Goal: Task Accomplishment & Management: Manage account settings

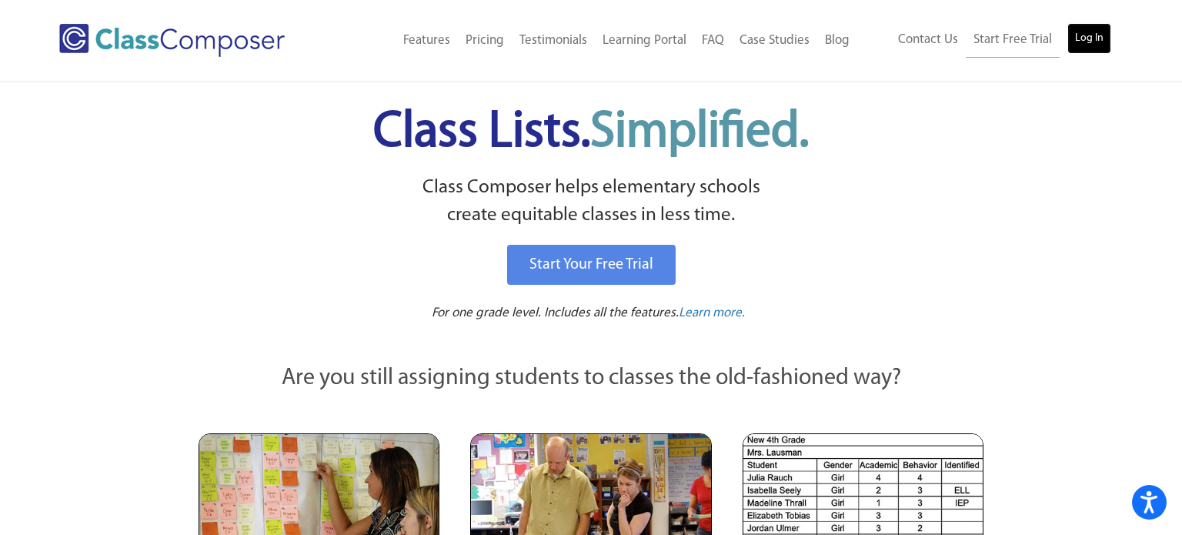
click at [1095, 38] on link "Log In" at bounding box center [1090, 38] width 44 height 31
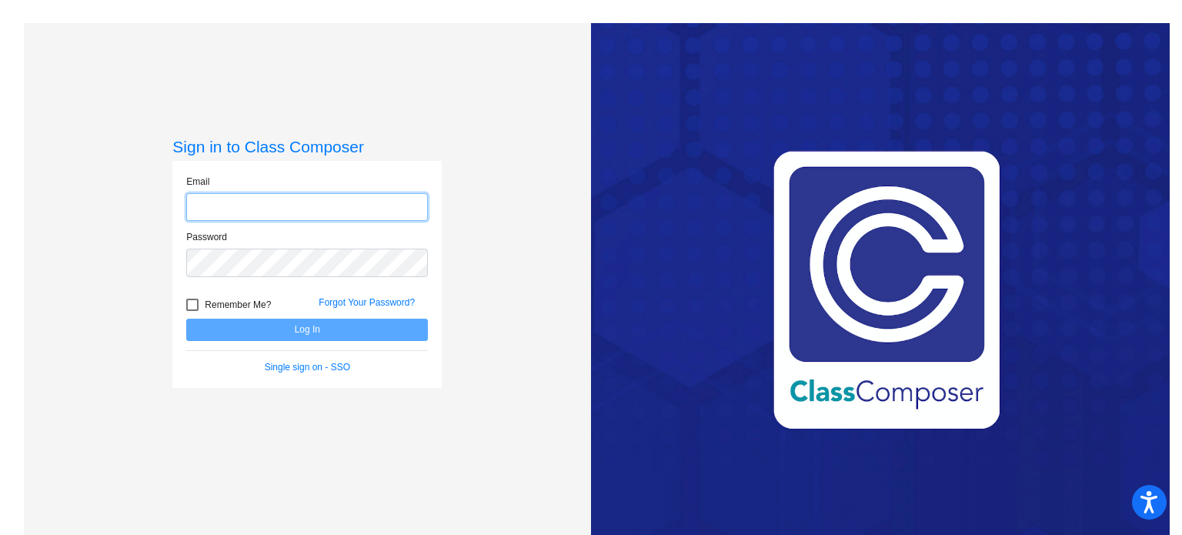
click at [262, 204] on input "email" at bounding box center [307, 207] width 242 height 28
type input "[PERSON_NAME][EMAIL_ADDRESS][PERSON_NAME][DOMAIN_NAME]"
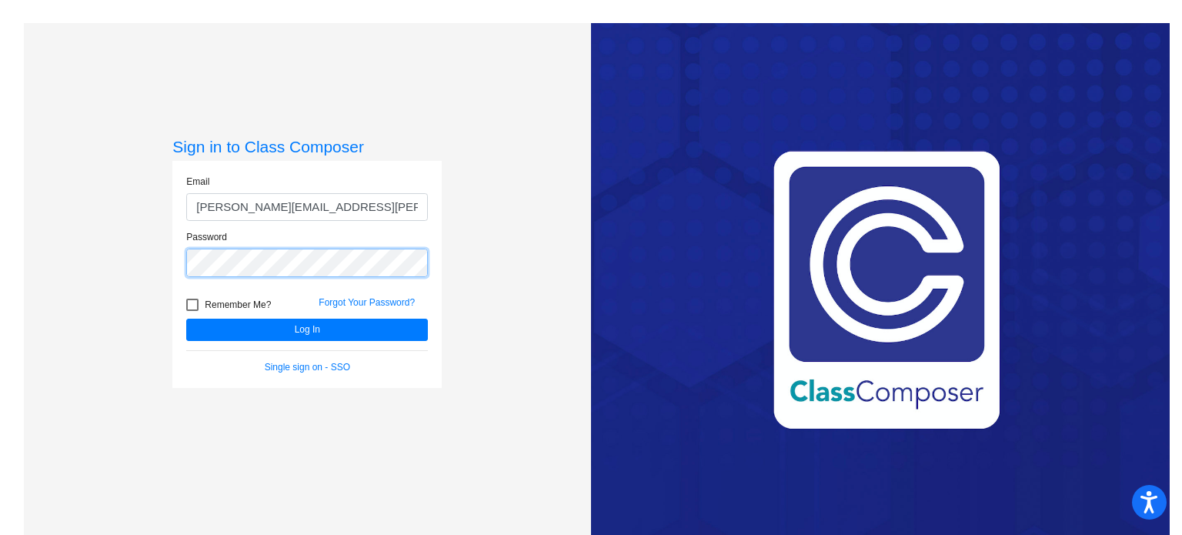
click at [186, 319] on button "Log In" at bounding box center [307, 330] width 242 height 22
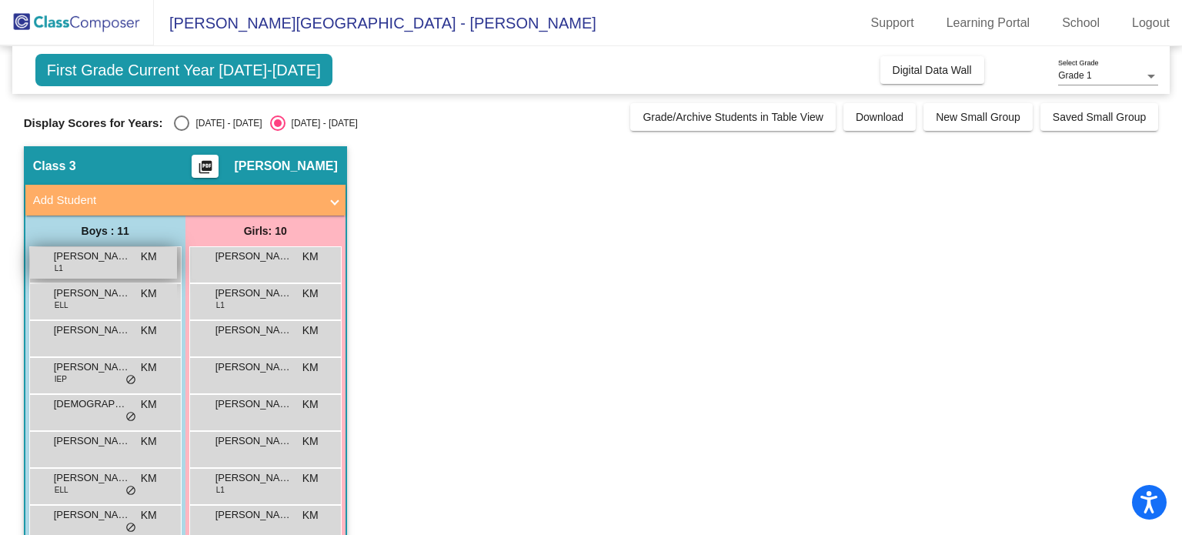
click at [141, 267] on div "[PERSON_NAME] L1 KM lock do_not_disturb_alt" at bounding box center [103, 263] width 147 height 32
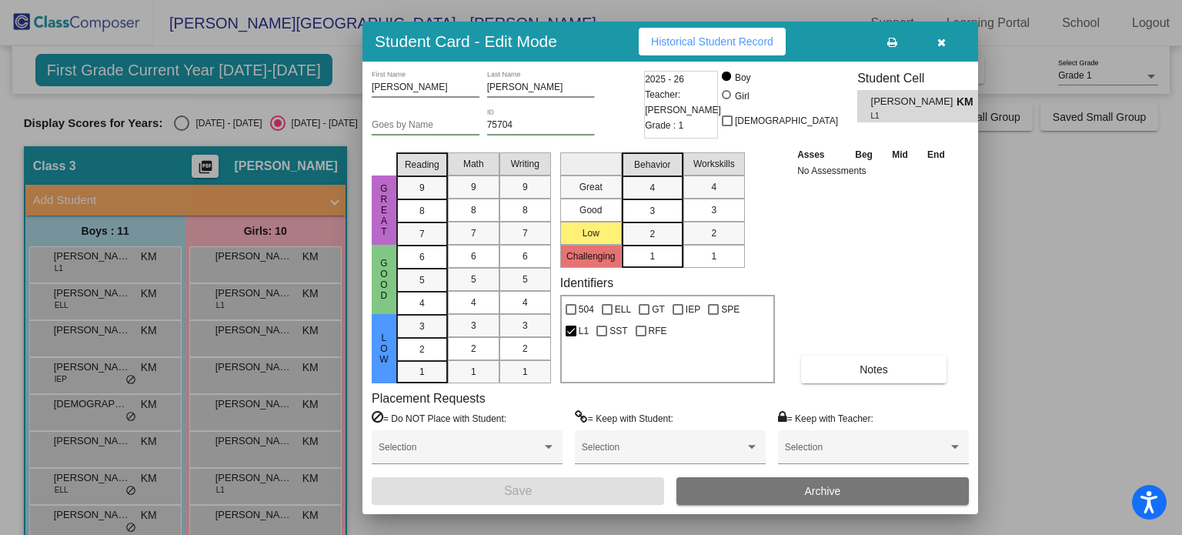
click at [948, 39] on button "button" at bounding box center [941, 42] width 49 height 28
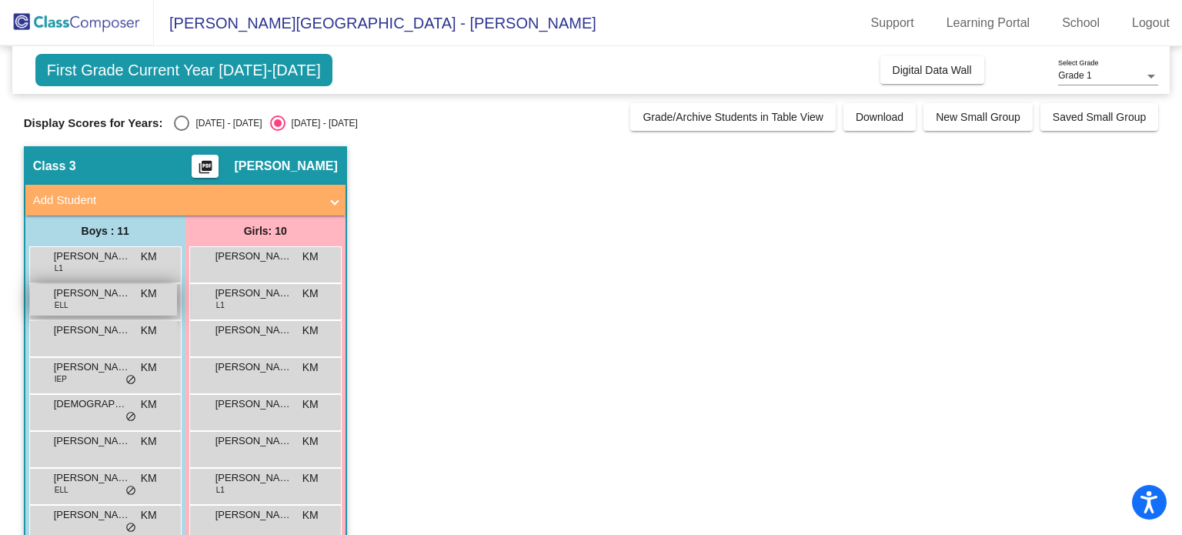
click at [97, 303] on div "[PERSON_NAME] ELL KM lock do_not_disturb_alt" at bounding box center [103, 300] width 147 height 32
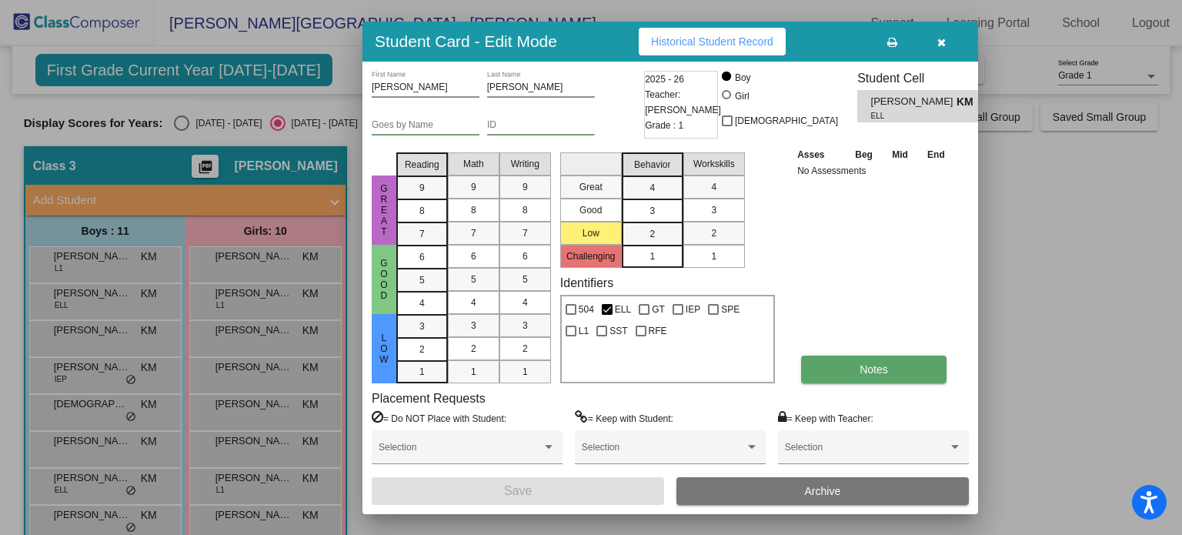
click at [858, 360] on button "Notes" at bounding box center [873, 370] width 145 height 28
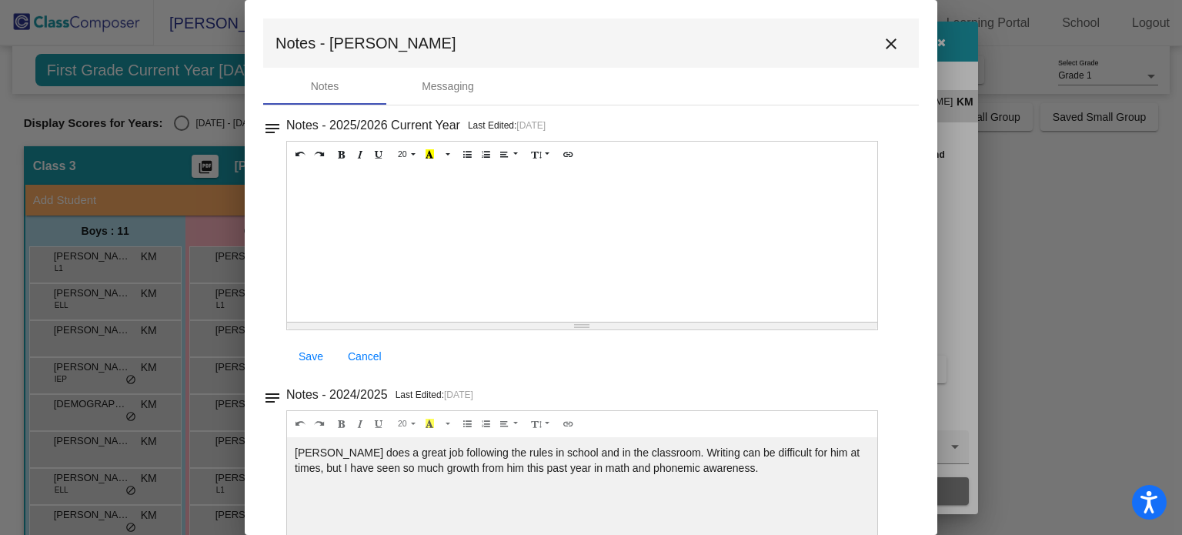
click at [890, 49] on mat-icon "close" at bounding box center [891, 44] width 18 height 18
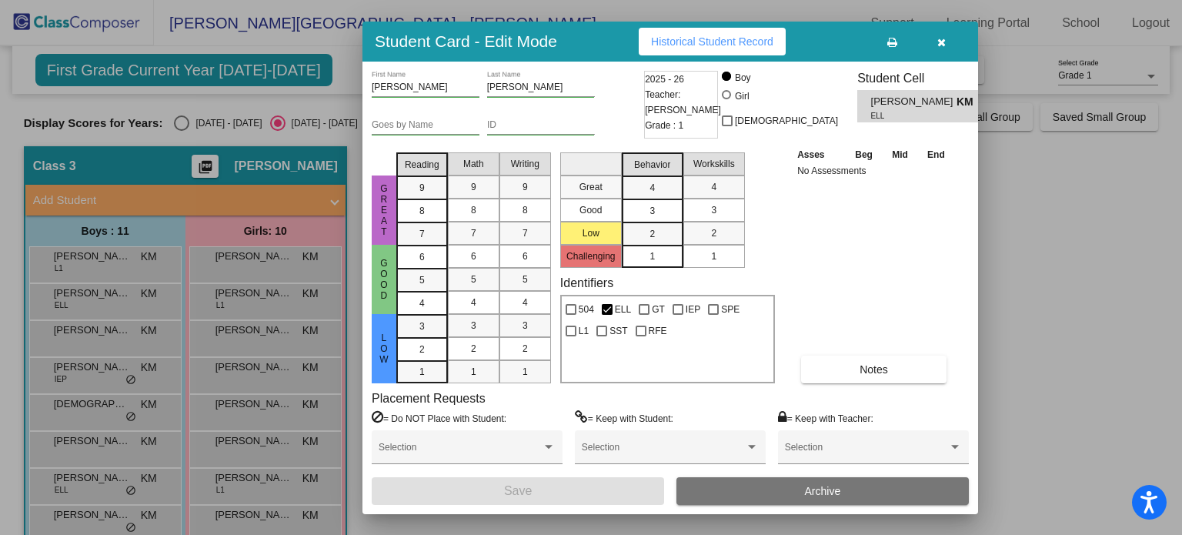
click at [941, 38] on icon "button" at bounding box center [942, 42] width 8 height 11
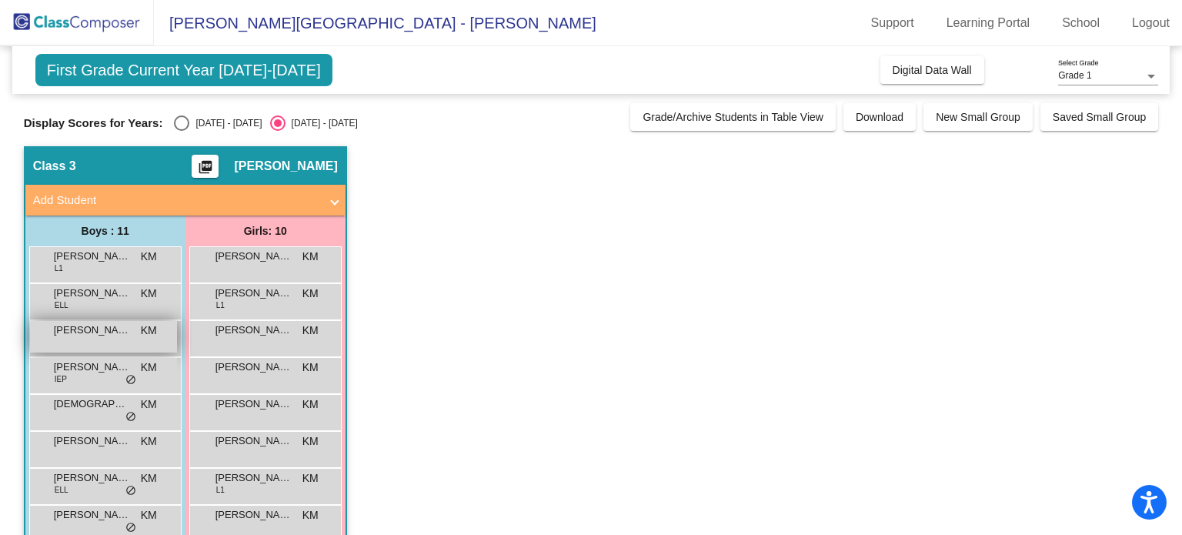
click at [132, 332] on div "Carlos Ojeda KM lock do_not_disturb_alt" at bounding box center [103, 337] width 147 height 32
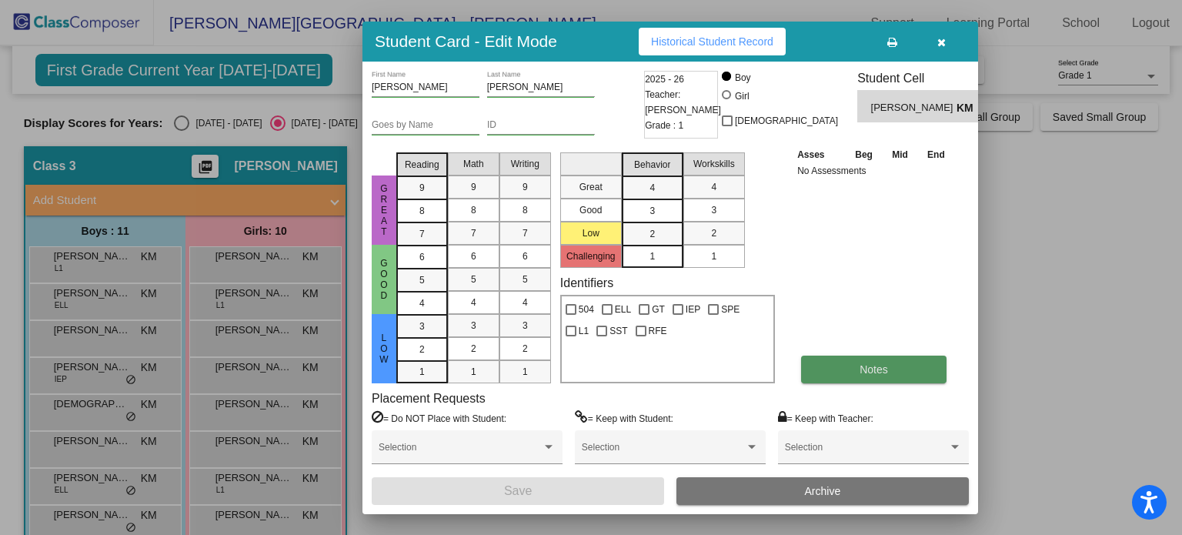
click at [871, 376] on button "Notes" at bounding box center [873, 370] width 145 height 28
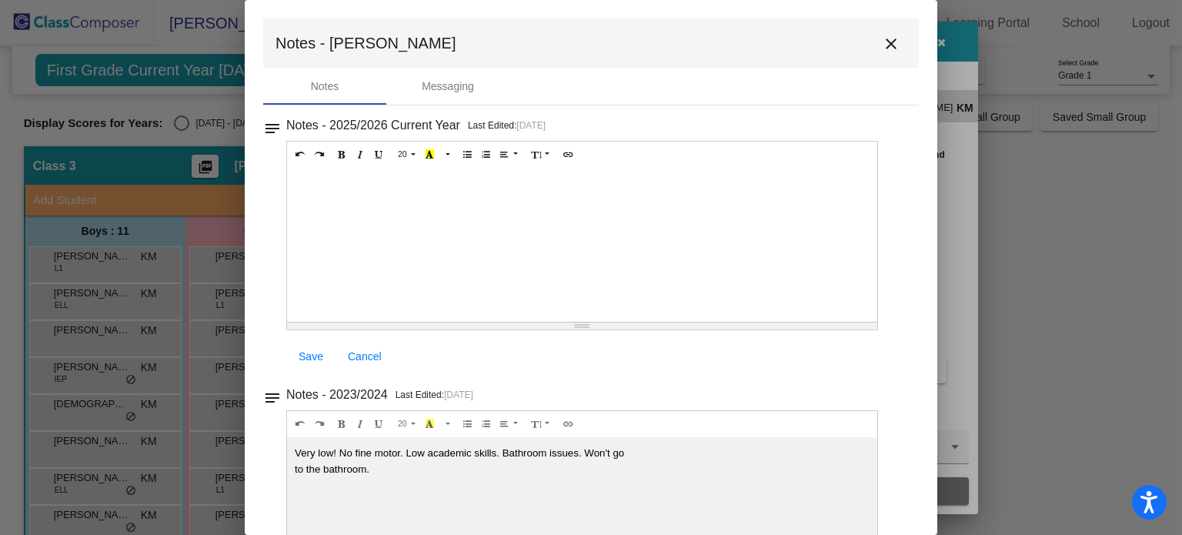
click at [884, 45] on mat-icon "close" at bounding box center [891, 44] width 18 height 18
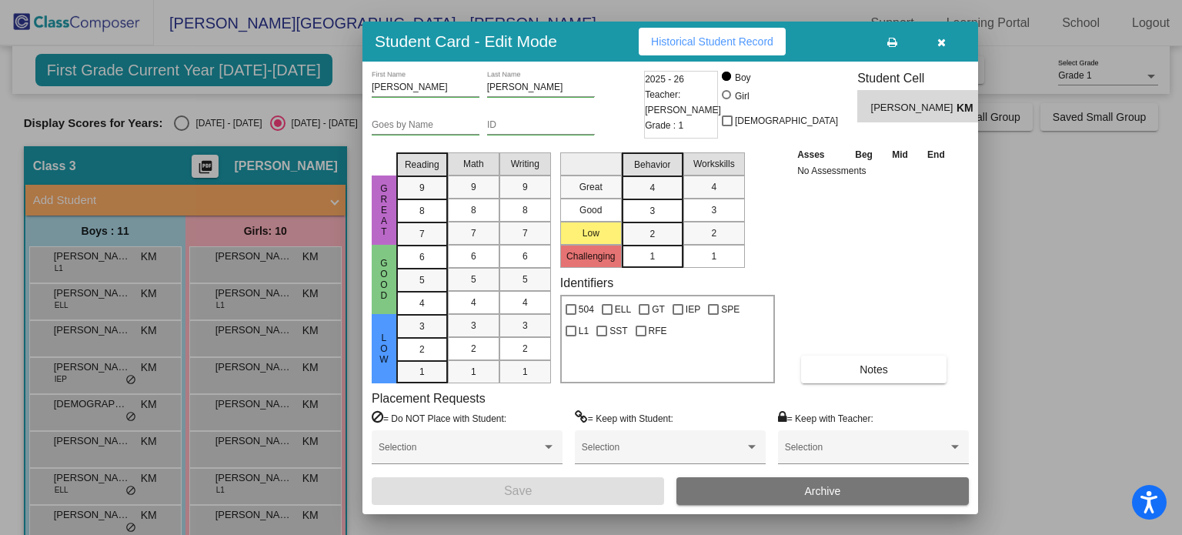
click at [941, 42] on icon "button" at bounding box center [942, 42] width 8 height 11
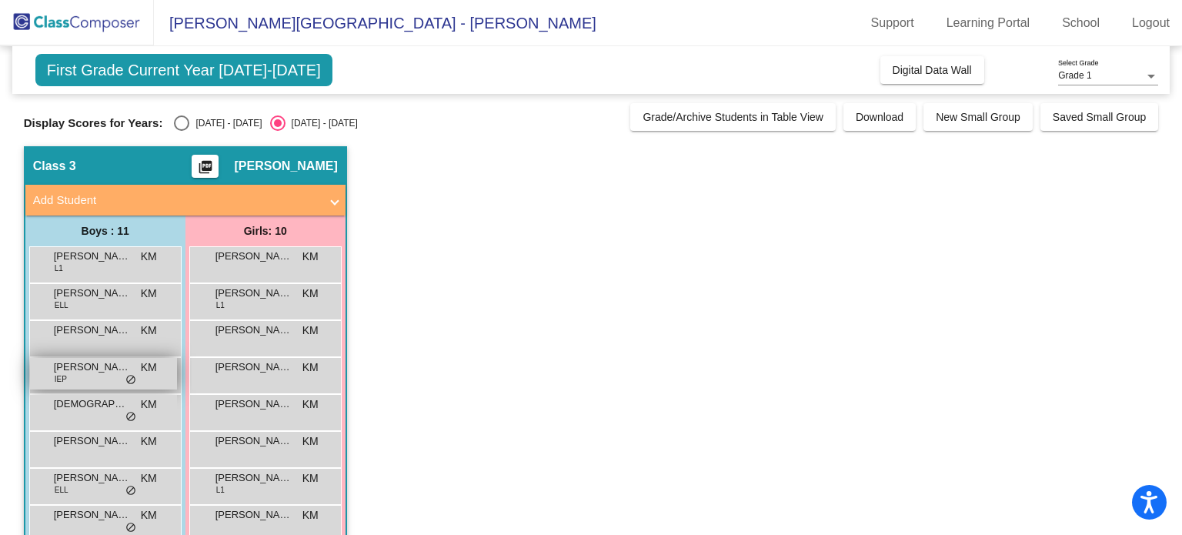
click at [66, 381] on div "Cassius Schmidt IEP KM lock do_not_disturb_alt" at bounding box center [103, 374] width 147 height 32
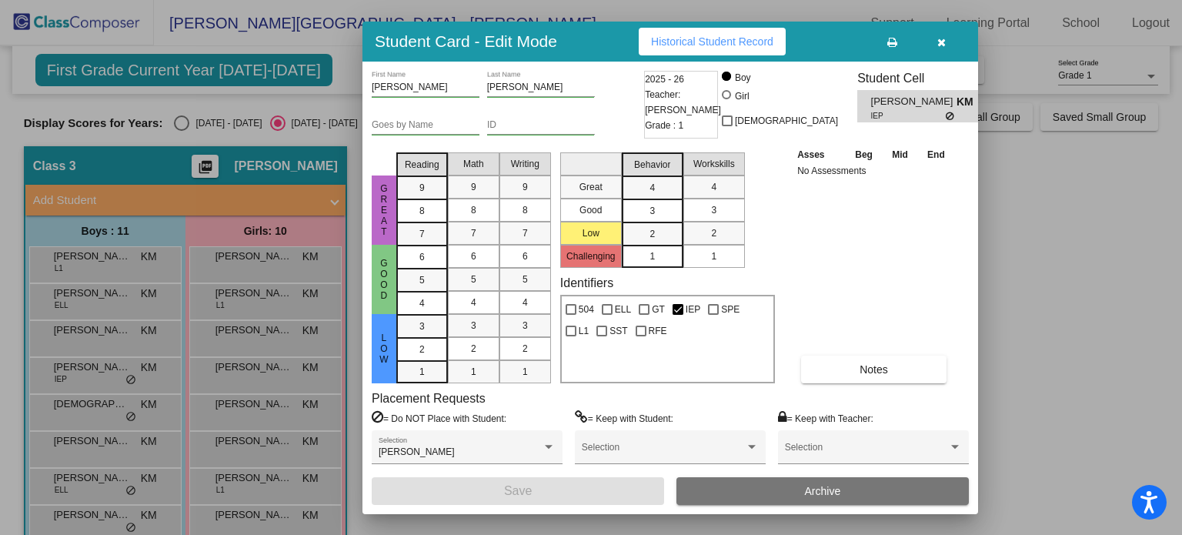
click at [939, 40] on icon "button" at bounding box center [942, 42] width 8 height 11
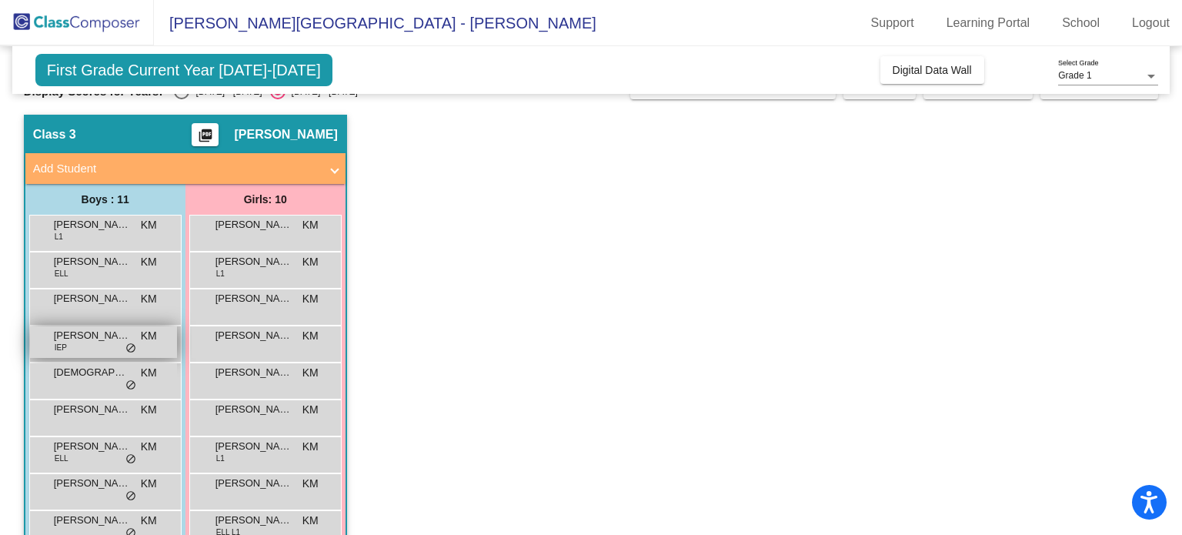
scroll to position [38, 0]
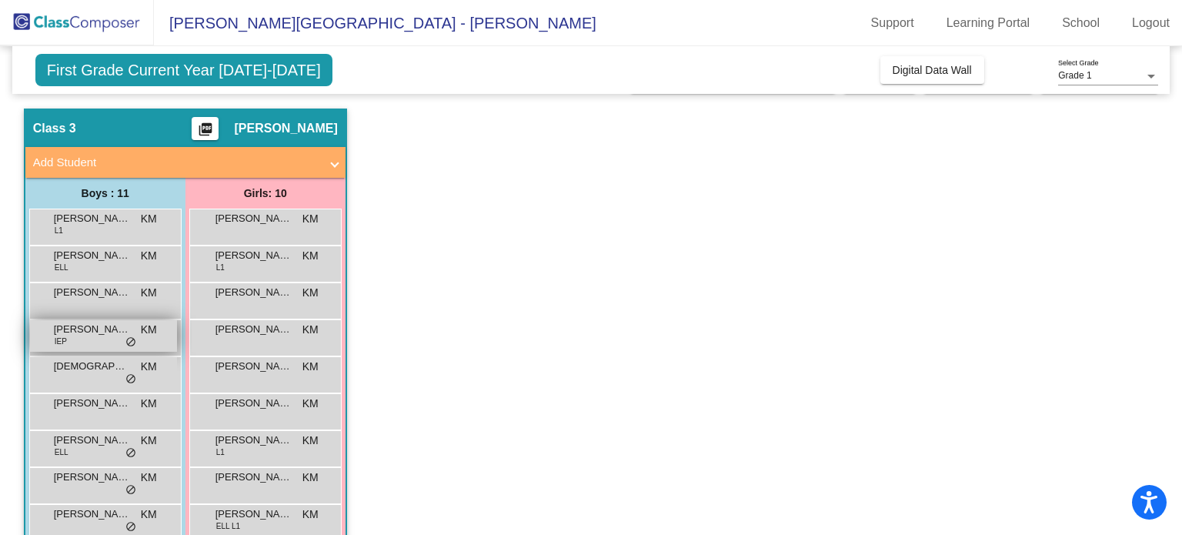
click at [92, 338] on div "Cassius Schmidt IEP KM lock do_not_disturb_alt" at bounding box center [103, 336] width 147 height 32
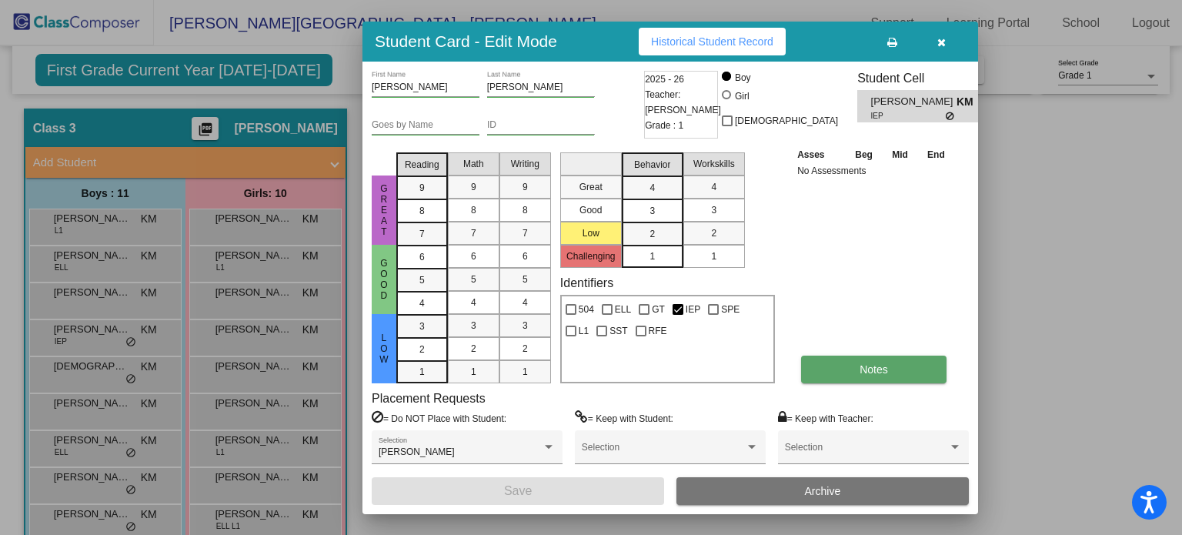
click at [889, 358] on button "Notes" at bounding box center [873, 370] width 145 height 28
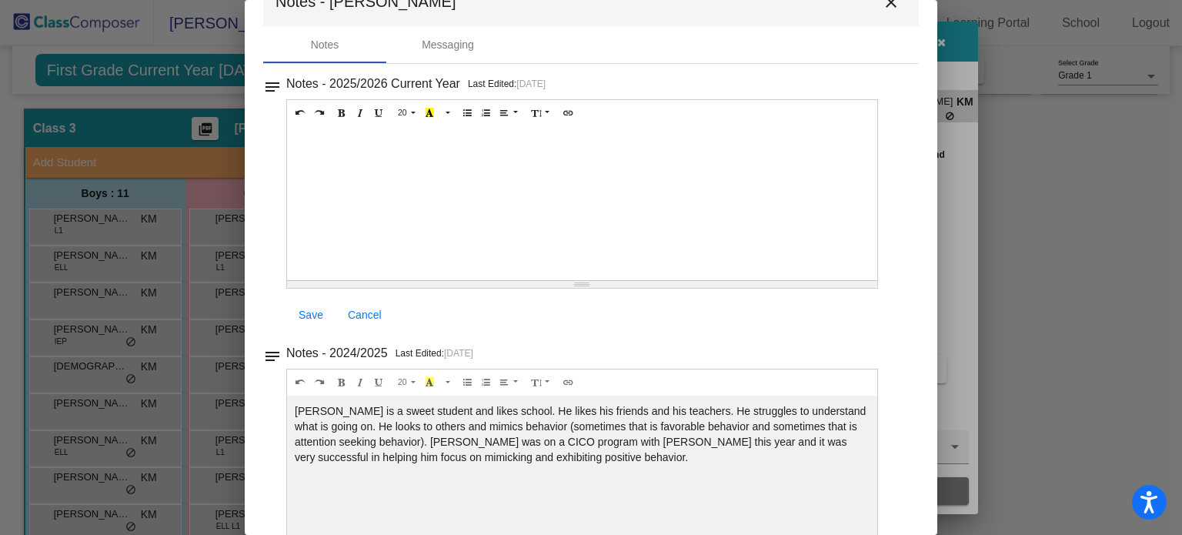
scroll to position [0, 0]
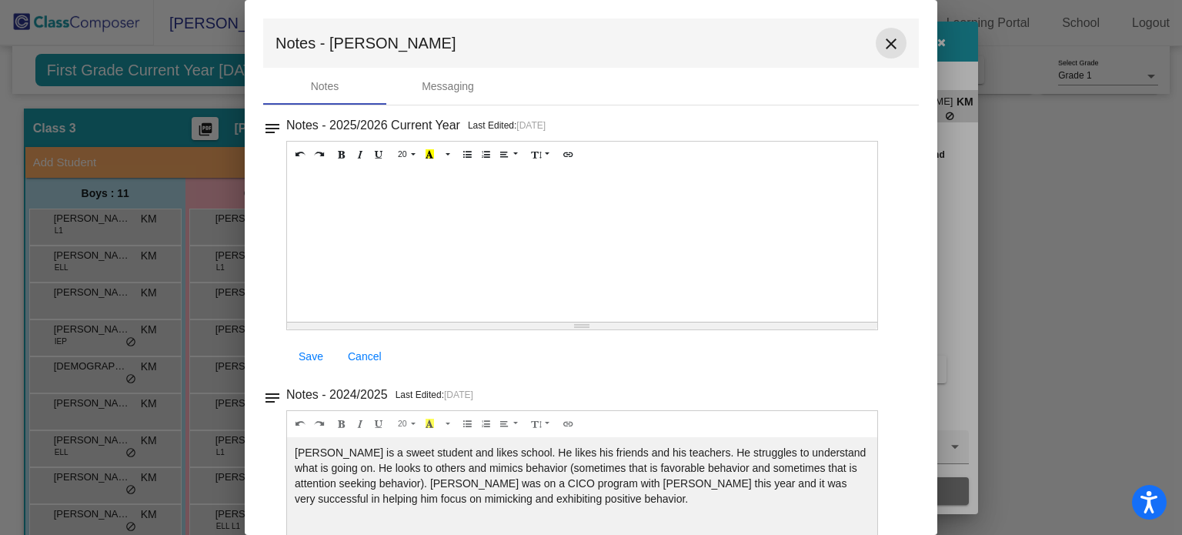
click at [888, 51] on mat-icon "close" at bounding box center [891, 44] width 18 height 18
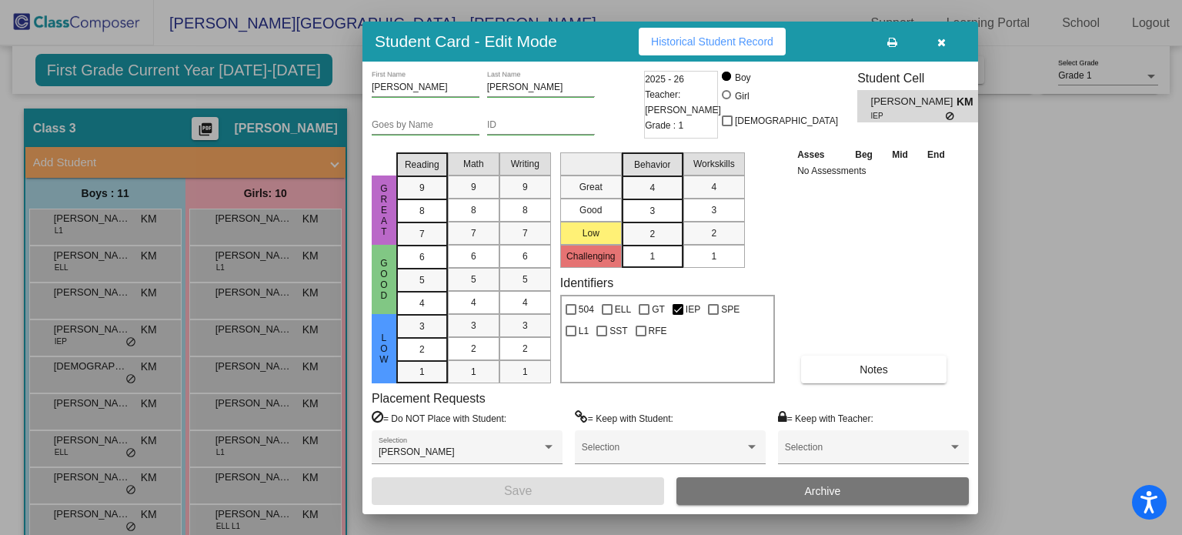
click at [948, 44] on button "button" at bounding box center [941, 42] width 49 height 28
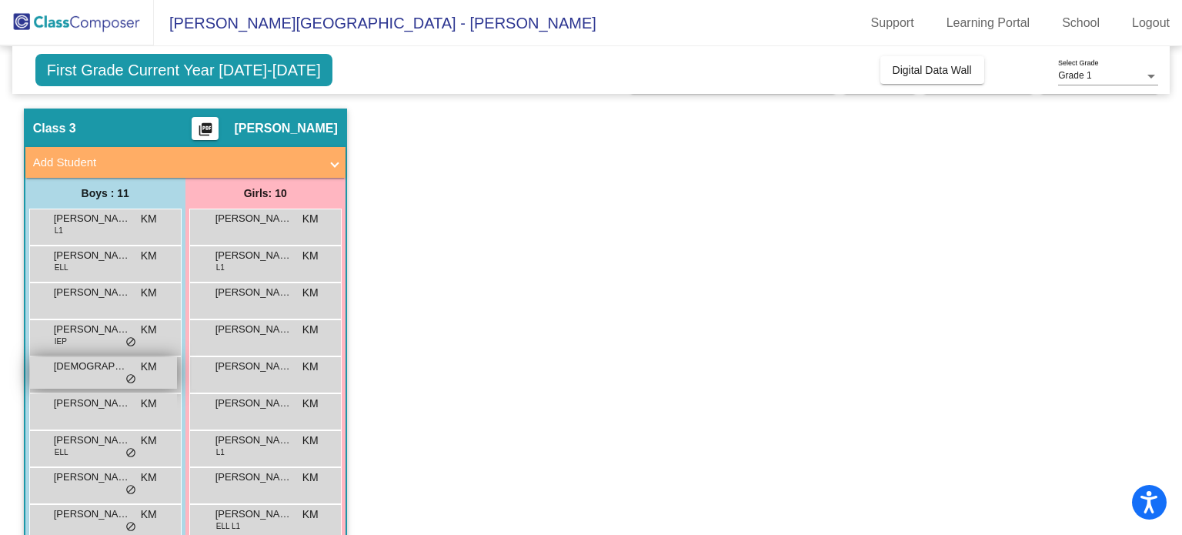
click at [72, 370] on span "Cristian Diaz" at bounding box center [92, 366] width 77 height 15
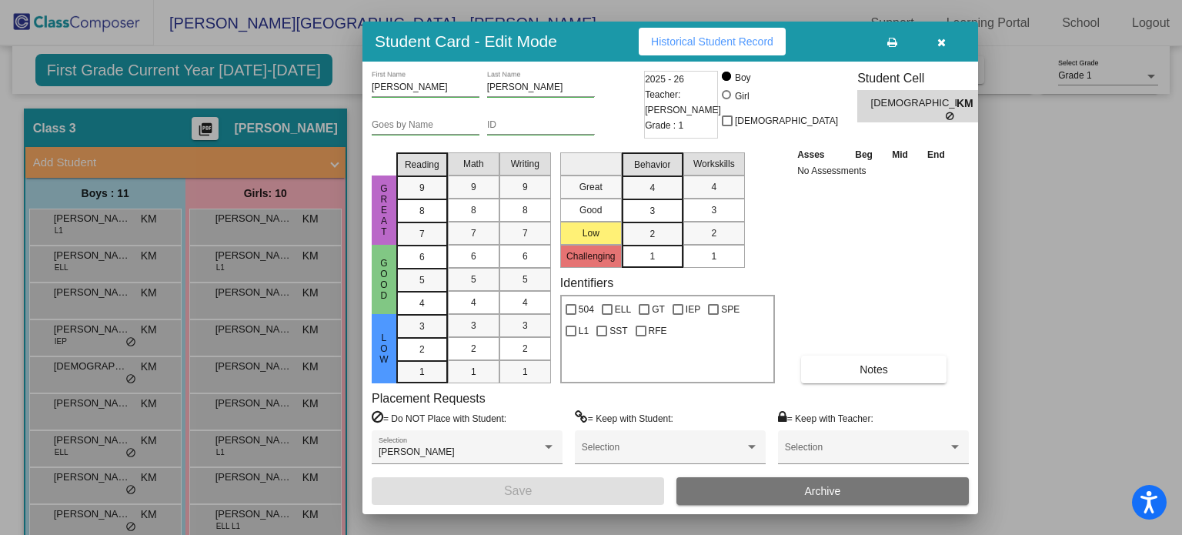
click at [945, 42] on icon "button" at bounding box center [942, 42] width 8 height 11
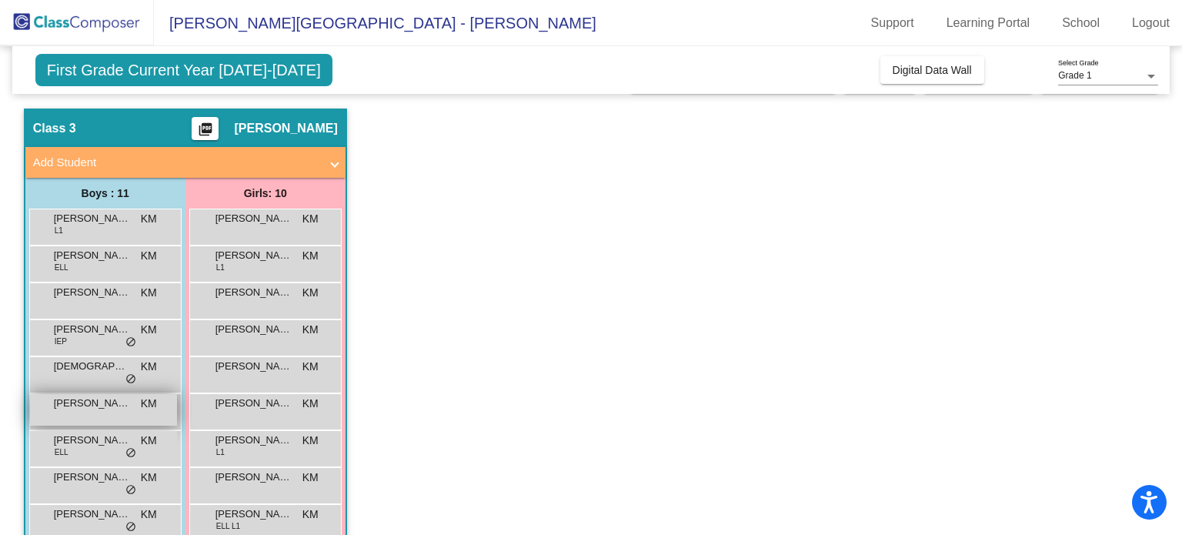
click at [86, 400] on span "Emiliano Solis" at bounding box center [92, 403] width 77 height 15
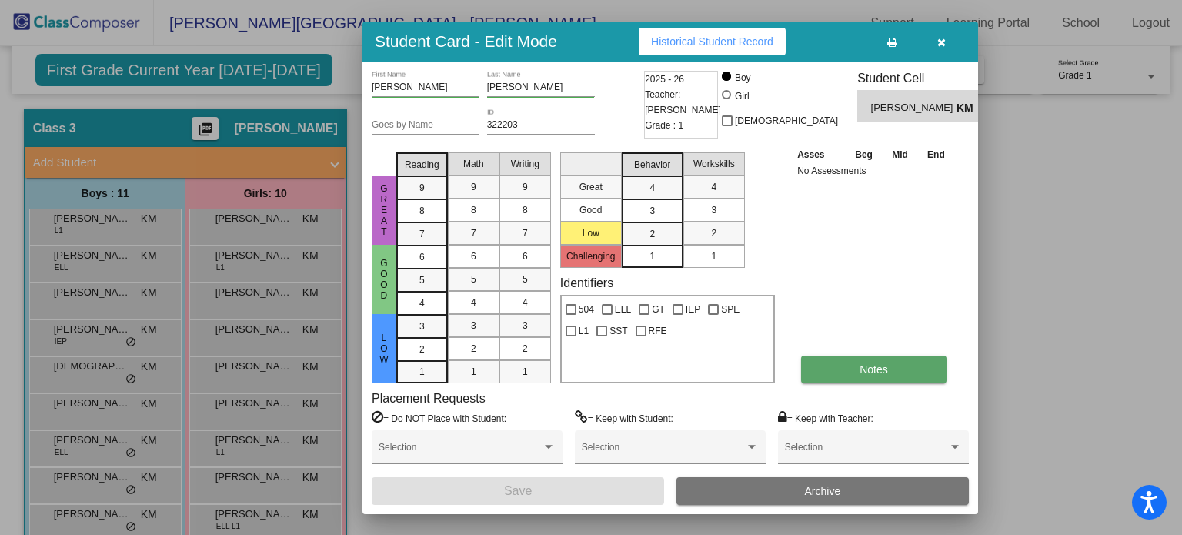
click at [883, 376] on button "Notes" at bounding box center [873, 370] width 145 height 28
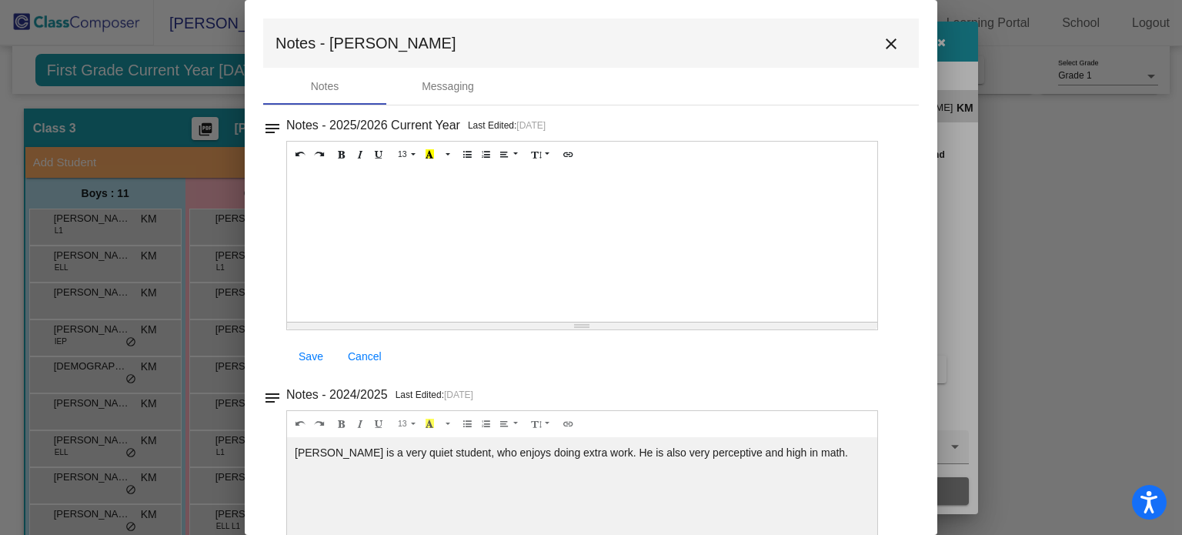
click at [882, 39] on mat-icon "close" at bounding box center [891, 44] width 18 height 18
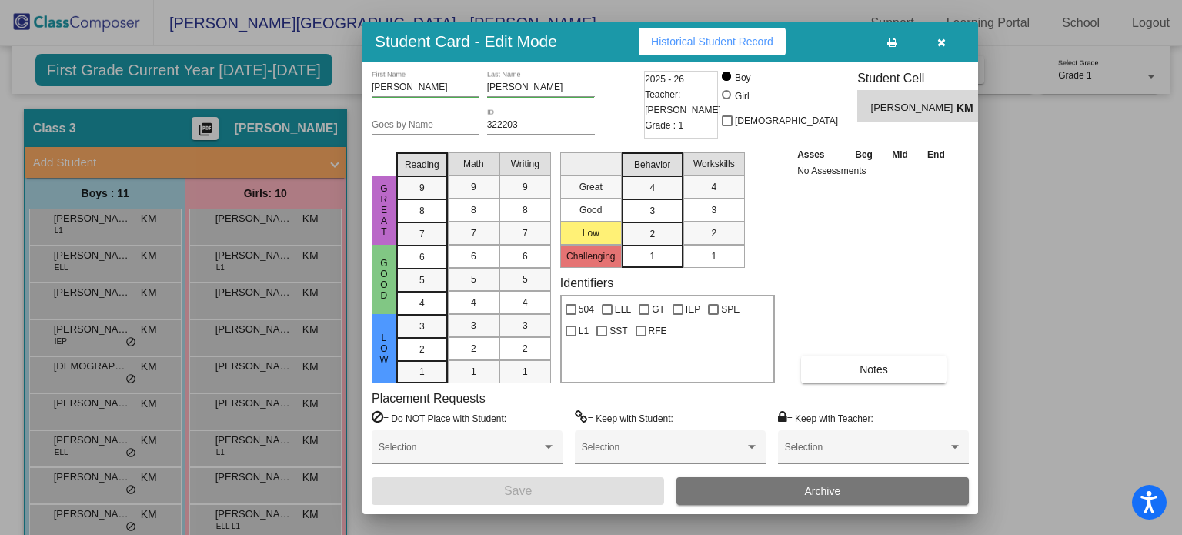
click at [941, 44] on icon "button" at bounding box center [942, 42] width 8 height 11
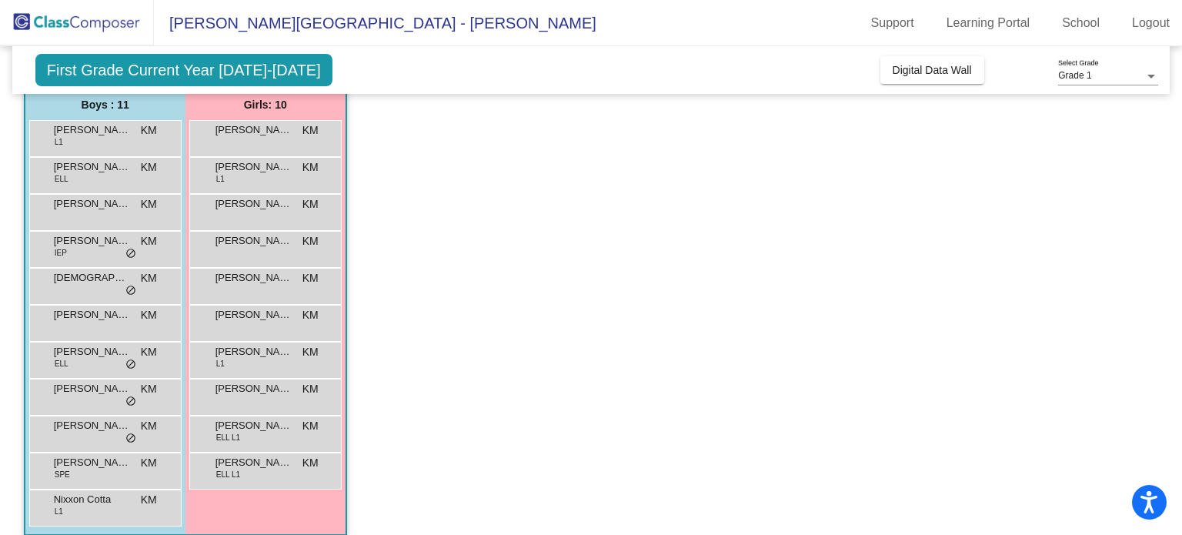
scroll to position [126, 0]
click at [69, 364] on div "Ian Garcia Fabian ELL KM lock do_not_disturb_alt" at bounding box center [103, 359] width 147 height 32
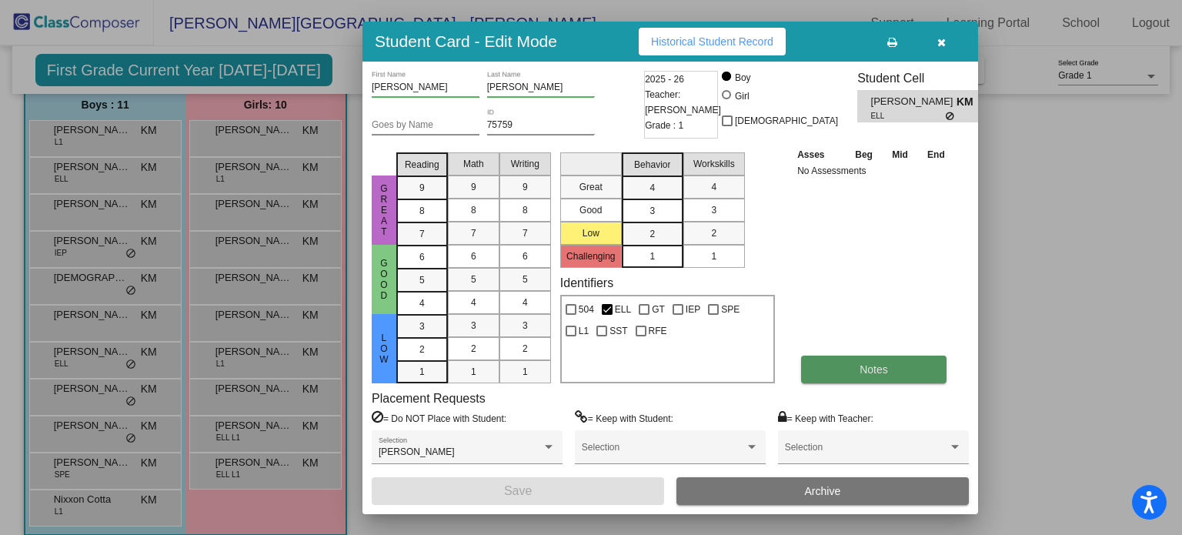
click at [845, 365] on button "Notes" at bounding box center [873, 370] width 145 height 28
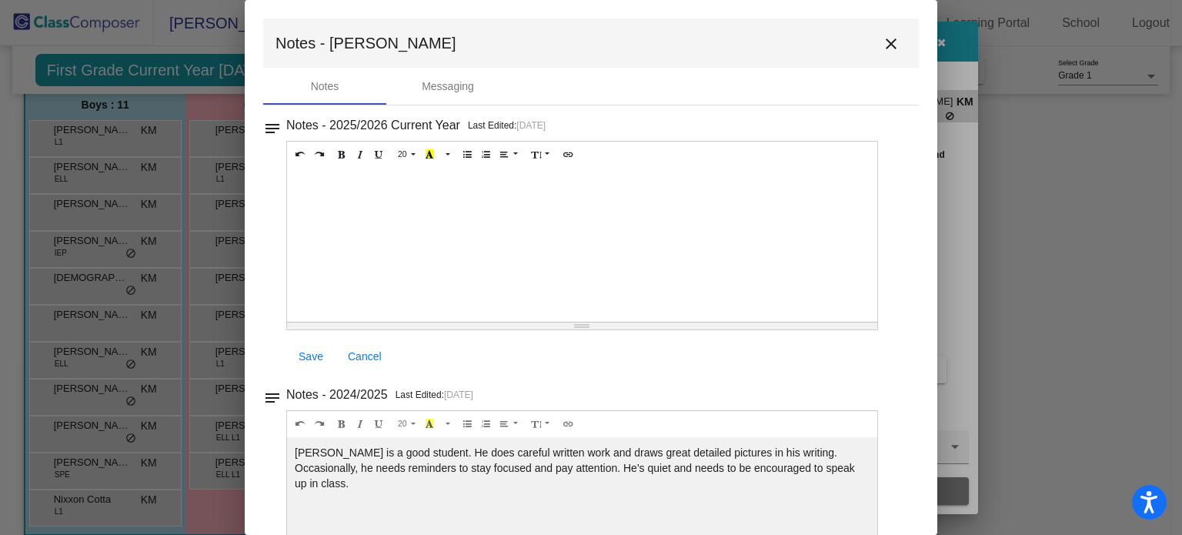
click at [882, 38] on mat-icon "close" at bounding box center [891, 44] width 18 height 18
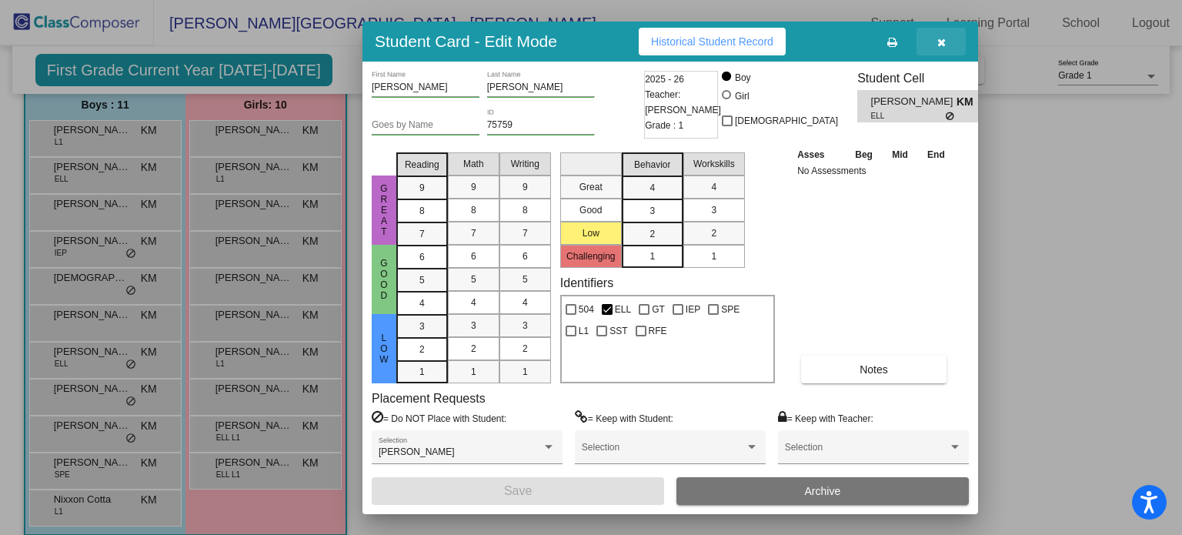
click at [941, 45] on icon "button" at bounding box center [942, 42] width 8 height 11
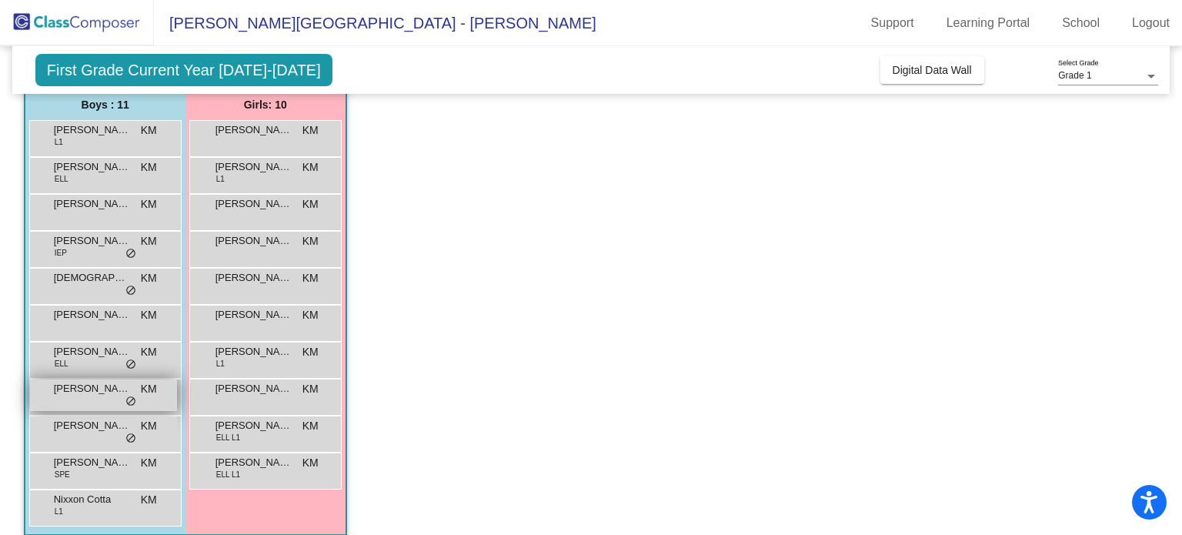
click at [121, 396] on div "James Hernandez KM lock do_not_disturb_alt" at bounding box center [103, 396] width 147 height 32
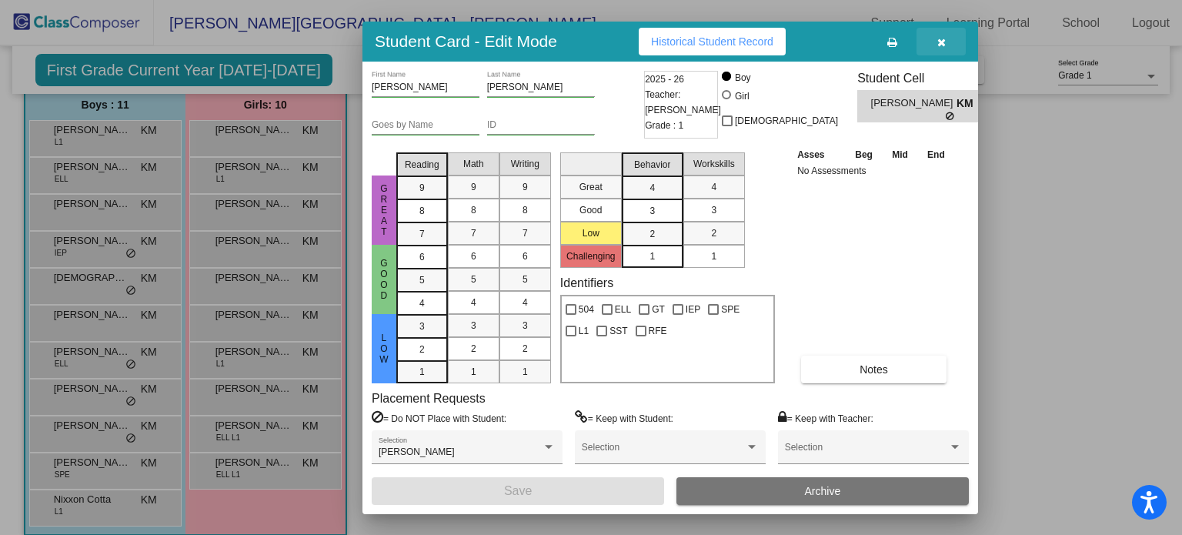
click at [948, 42] on button "button" at bounding box center [941, 42] width 49 height 28
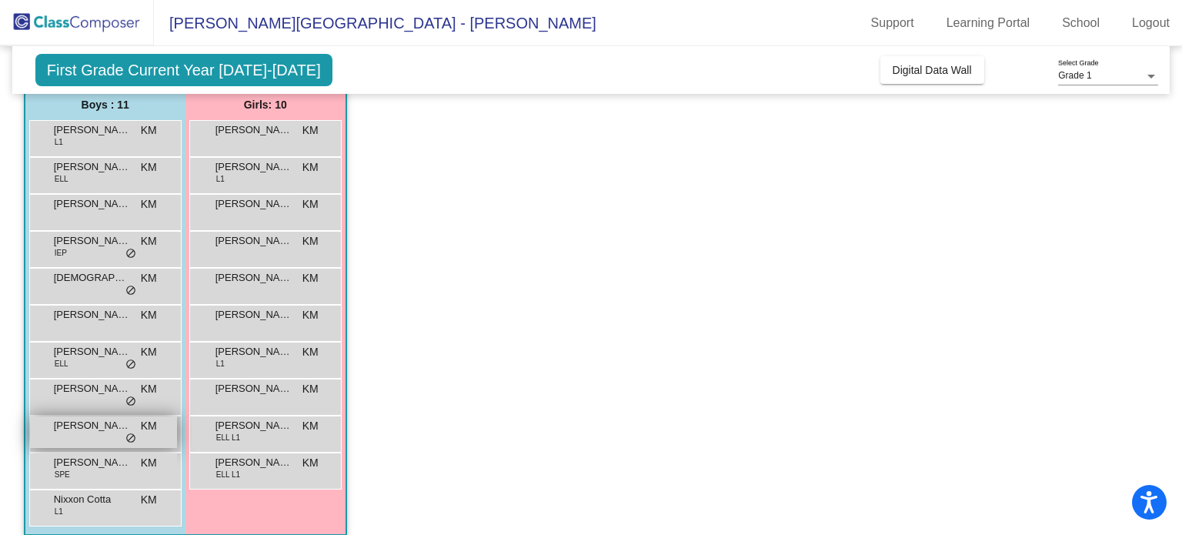
click at [110, 439] on div "Jayden Davis KM lock do_not_disturb_alt" at bounding box center [103, 432] width 147 height 32
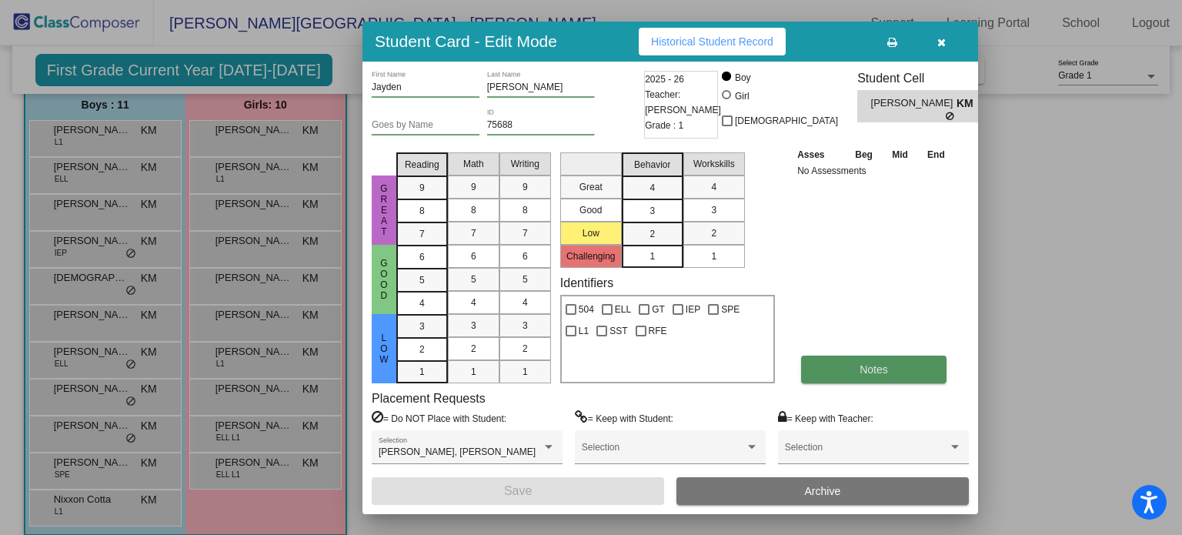
click at [881, 372] on span "Notes" at bounding box center [874, 369] width 28 height 12
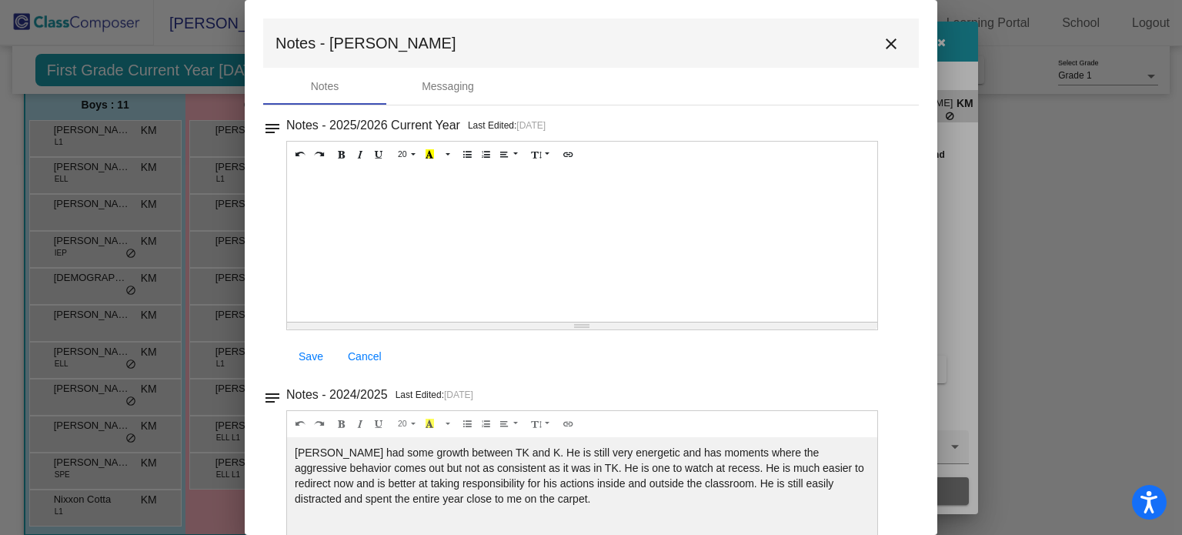
click at [884, 36] on mat-icon "close" at bounding box center [891, 44] width 18 height 18
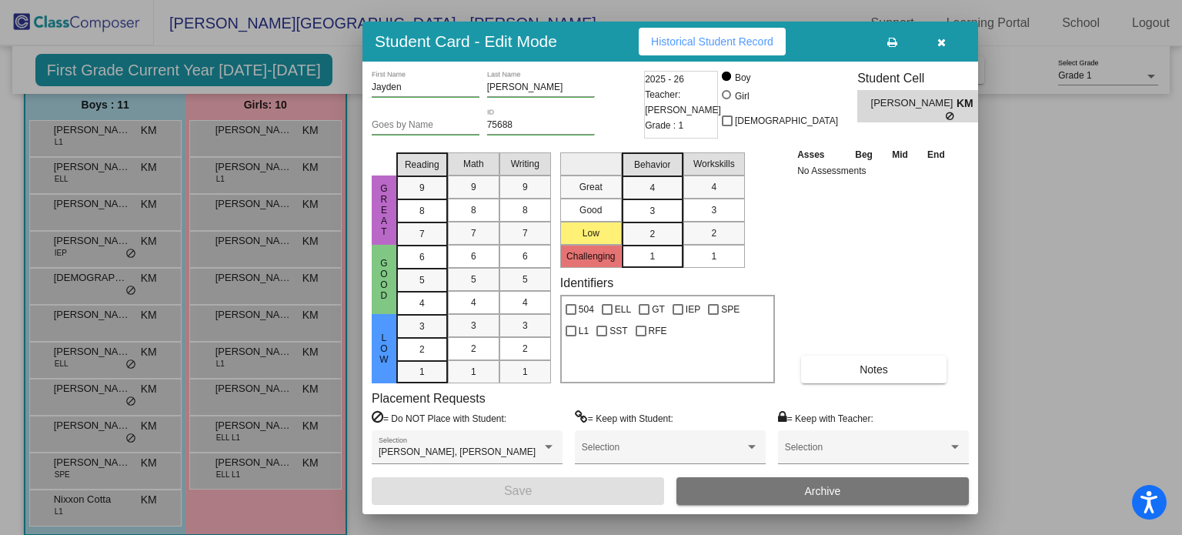
click at [944, 49] on button "button" at bounding box center [941, 42] width 49 height 28
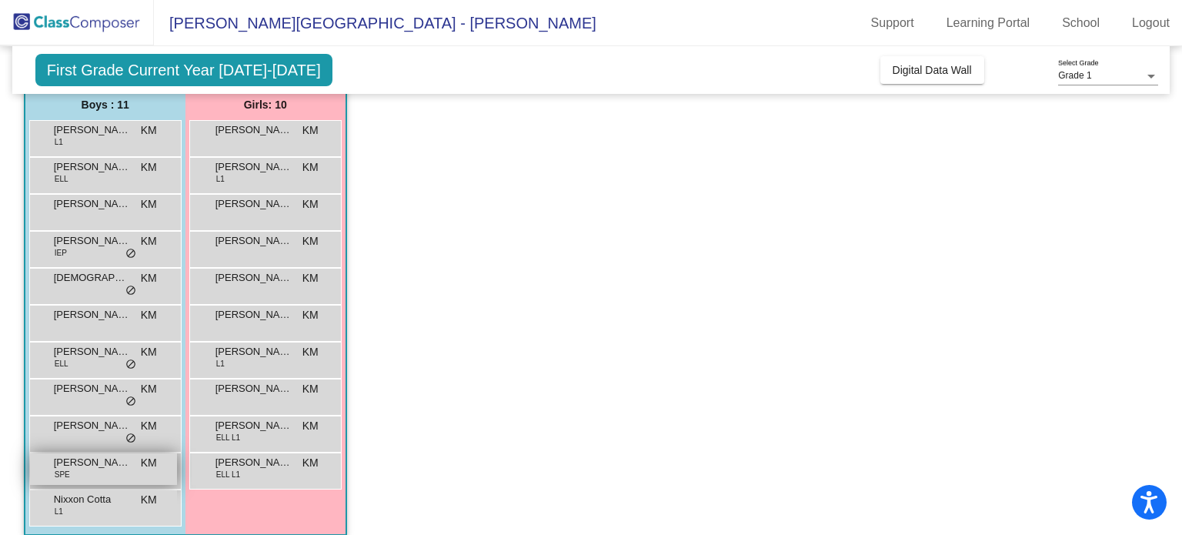
click at [72, 482] on div "Jeffrey McDonald-Valencia SPE KM lock do_not_disturb_alt" at bounding box center [103, 469] width 147 height 32
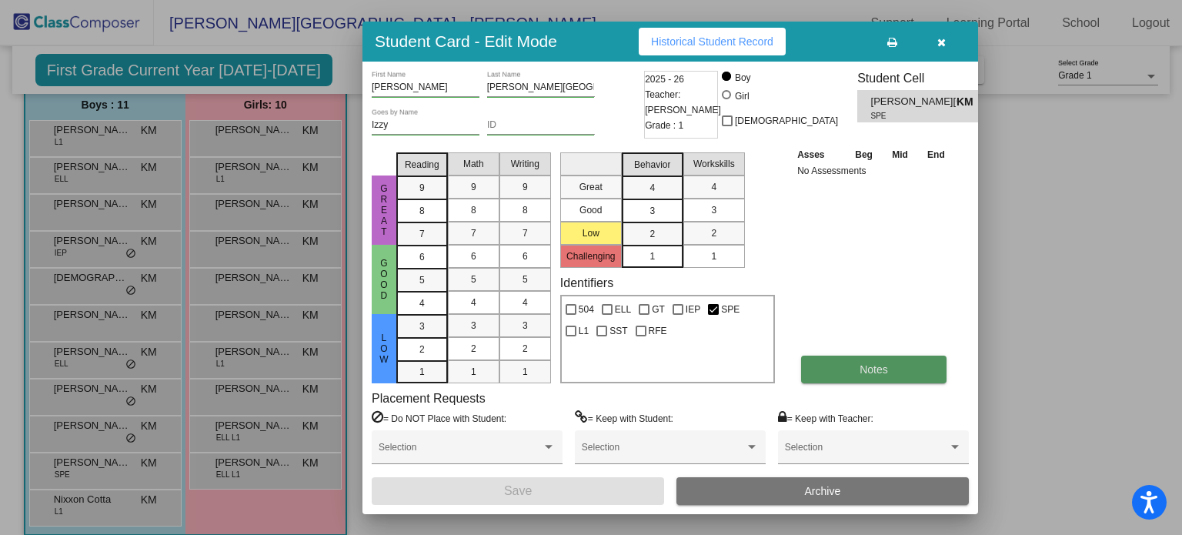
click at [924, 366] on button "Notes" at bounding box center [873, 370] width 145 height 28
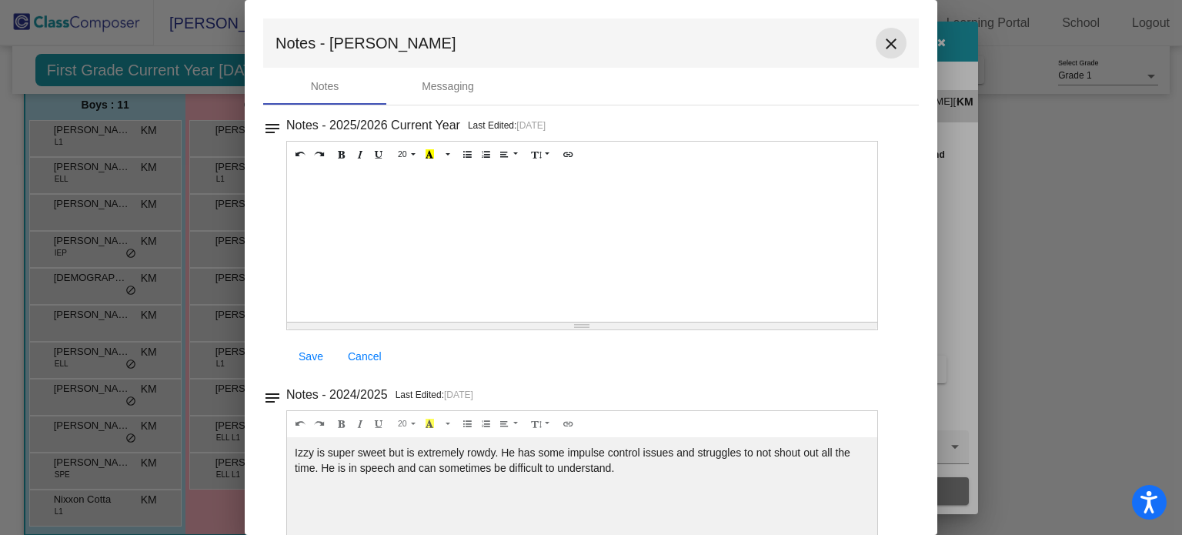
click at [886, 48] on mat-icon "close" at bounding box center [891, 44] width 18 height 18
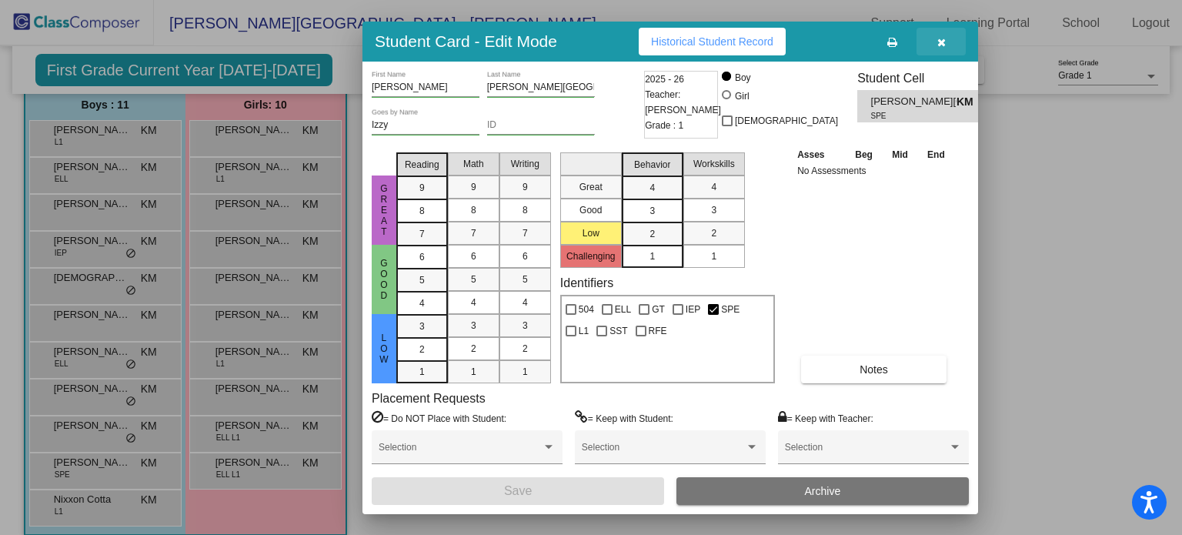
click at [941, 47] on span "button" at bounding box center [942, 41] width 8 height 12
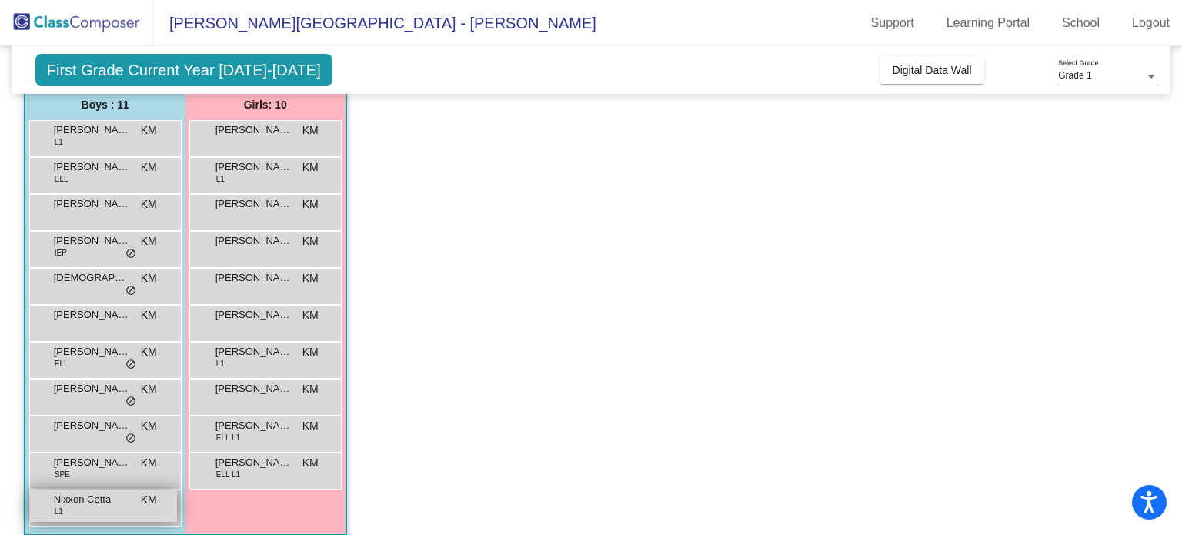
click at [115, 510] on div "Nixxon Cotta L1 KM lock do_not_disturb_alt" at bounding box center [103, 506] width 147 height 32
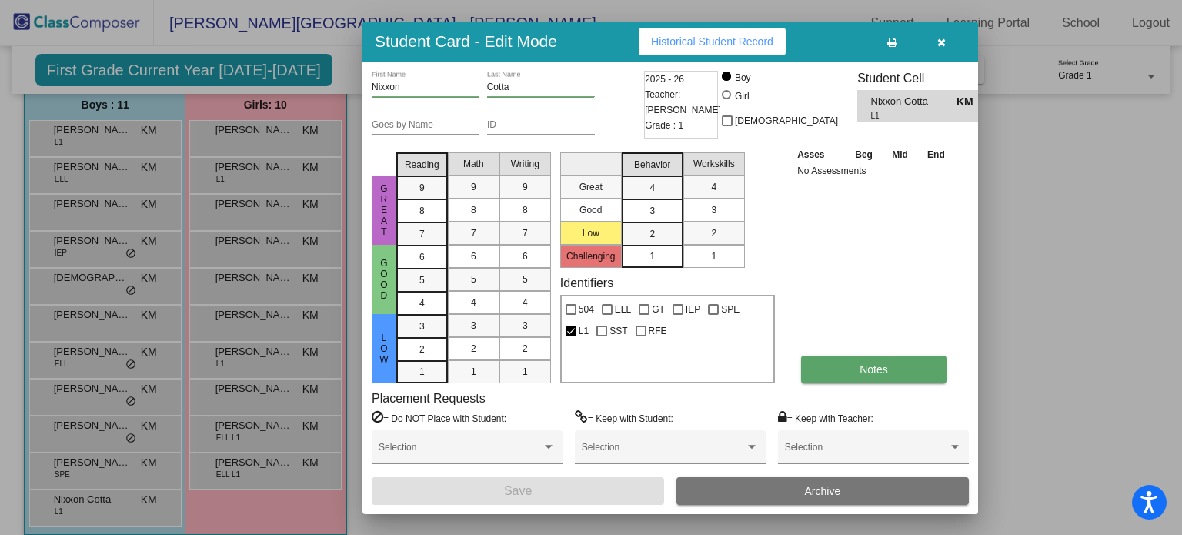
click at [870, 375] on button "Notes" at bounding box center [873, 370] width 145 height 28
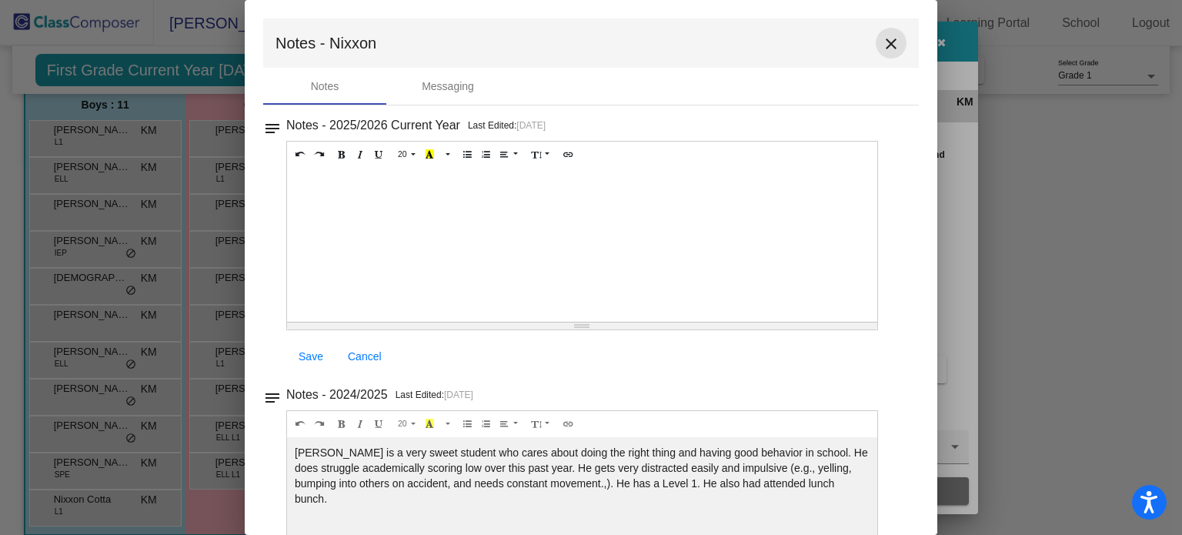
click at [888, 47] on mat-icon "close" at bounding box center [891, 44] width 18 height 18
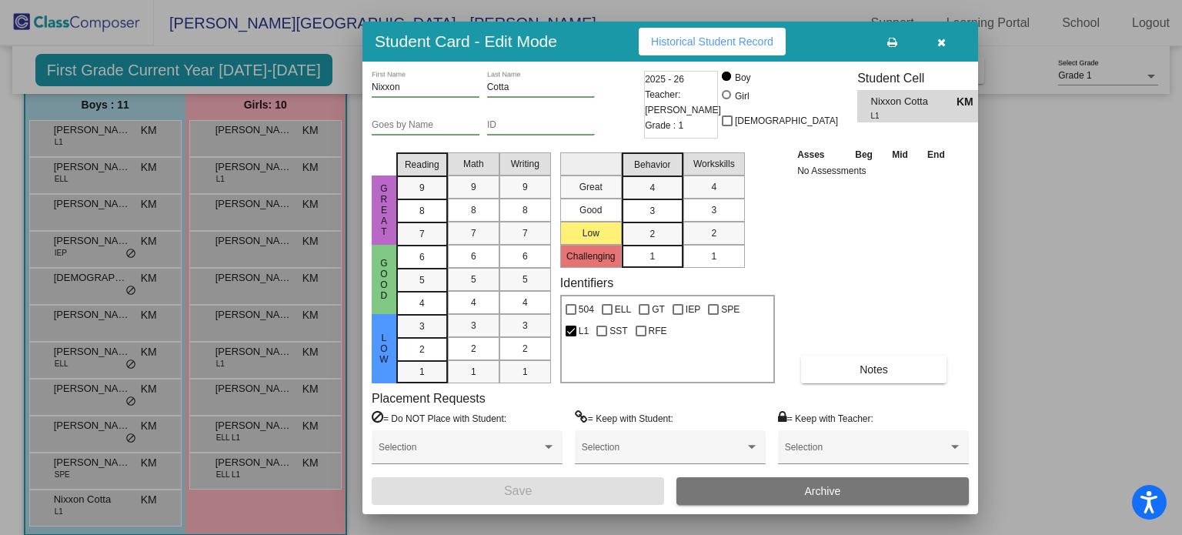
click at [939, 42] on icon "button" at bounding box center [942, 42] width 8 height 11
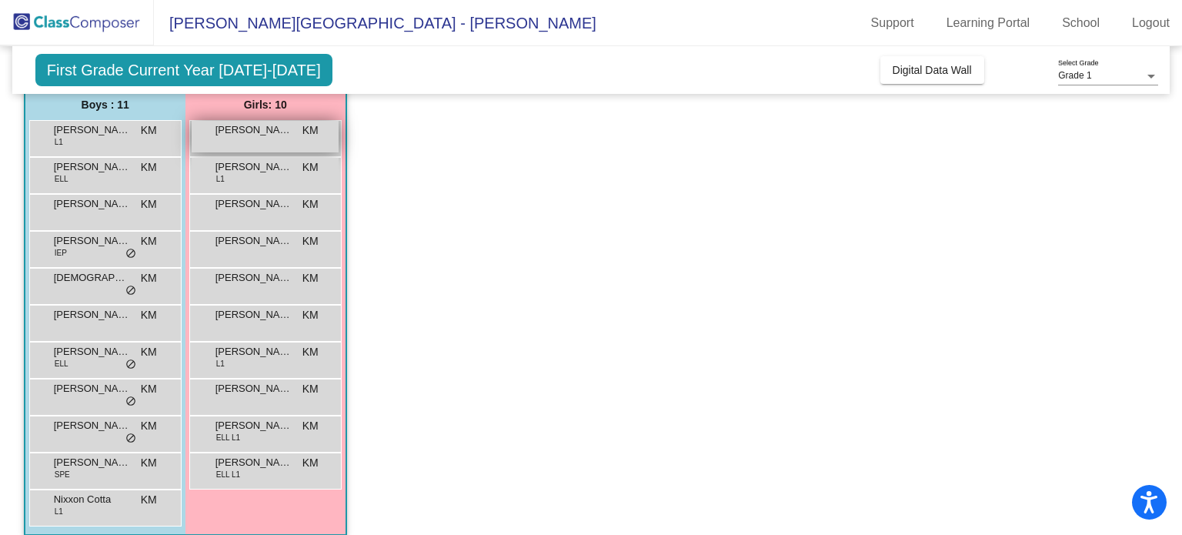
click at [255, 127] on span "Alina Salas" at bounding box center [254, 129] width 77 height 15
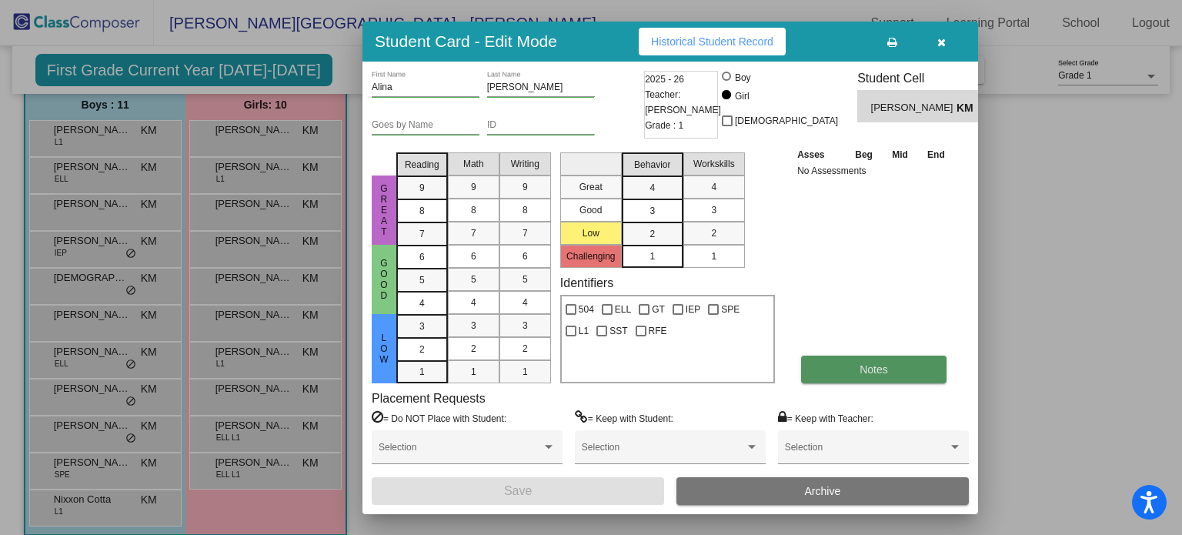
click at [914, 360] on button "Notes" at bounding box center [873, 370] width 145 height 28
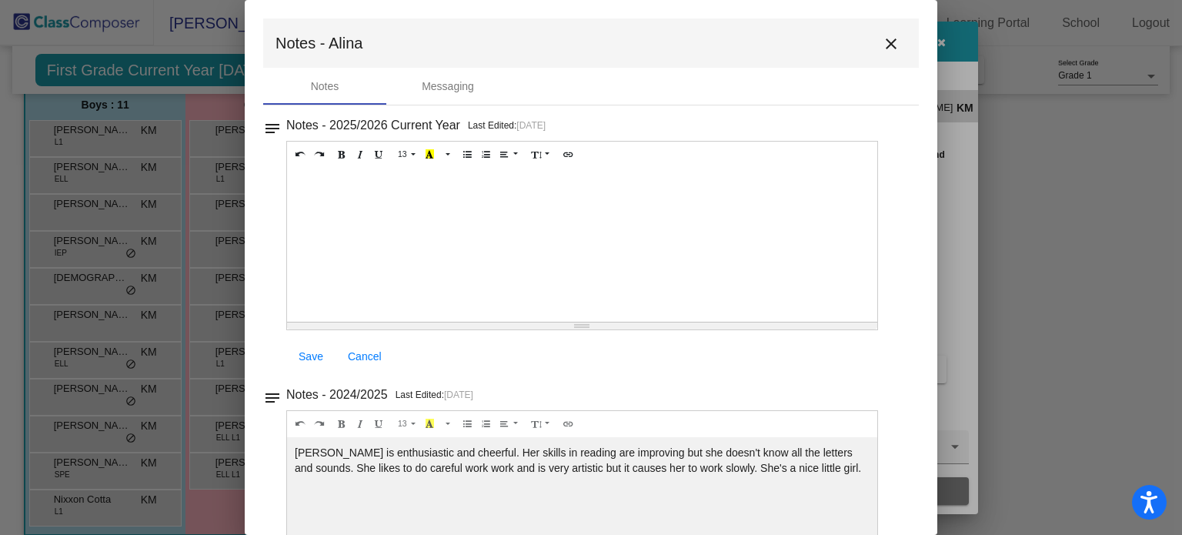
click at [888, 39] on mat-icon "close" at bounding box center [891, 44] width 18 height 18
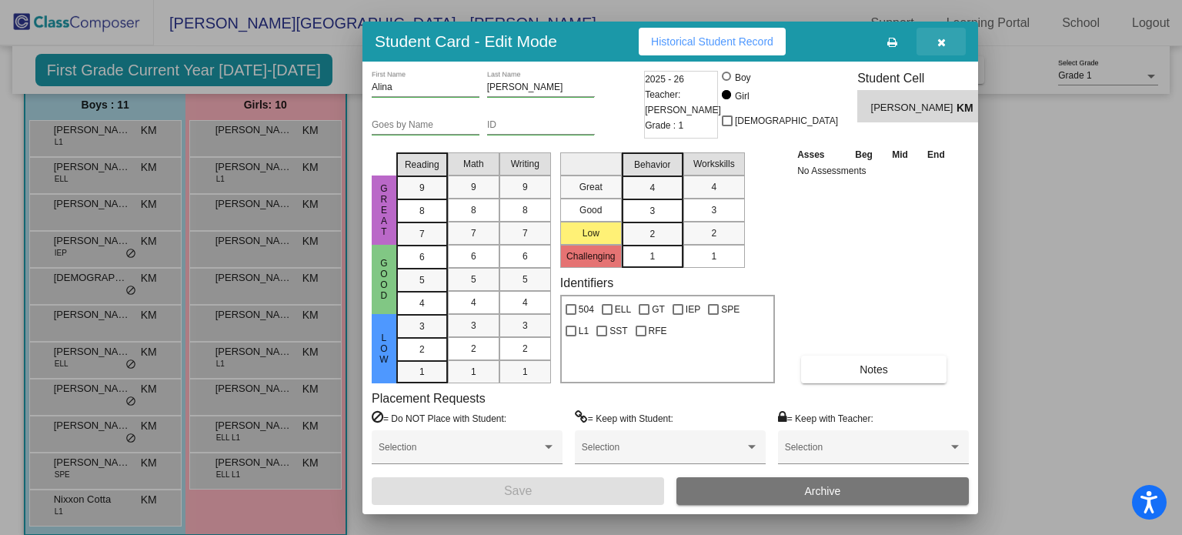
click at [948, 42] on button "button" at bounding box center [941, 42] width 49 height 28
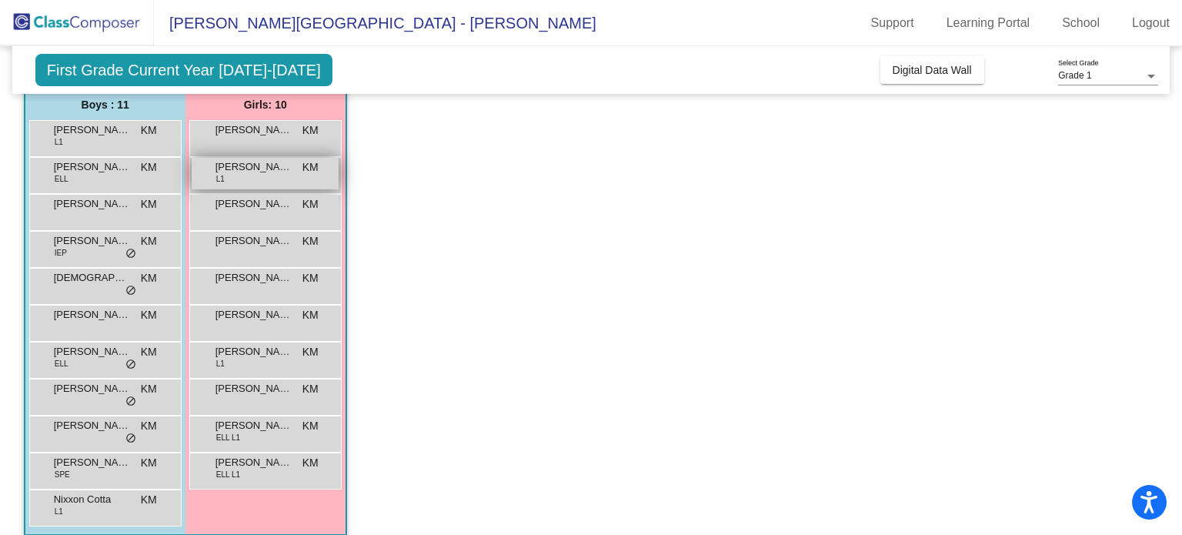
click at [303, 160] on span "KM" at bounding box center [311, 167] width 16 height 16
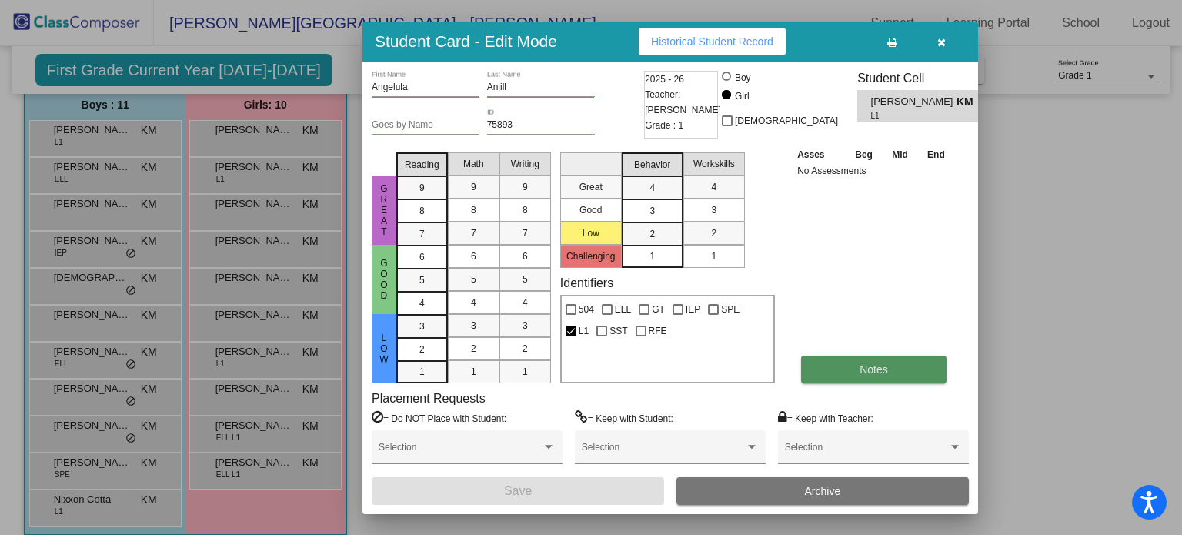
click at [827, 368] on button "Notes" at bounding box center [873, 370] width 145 height 28
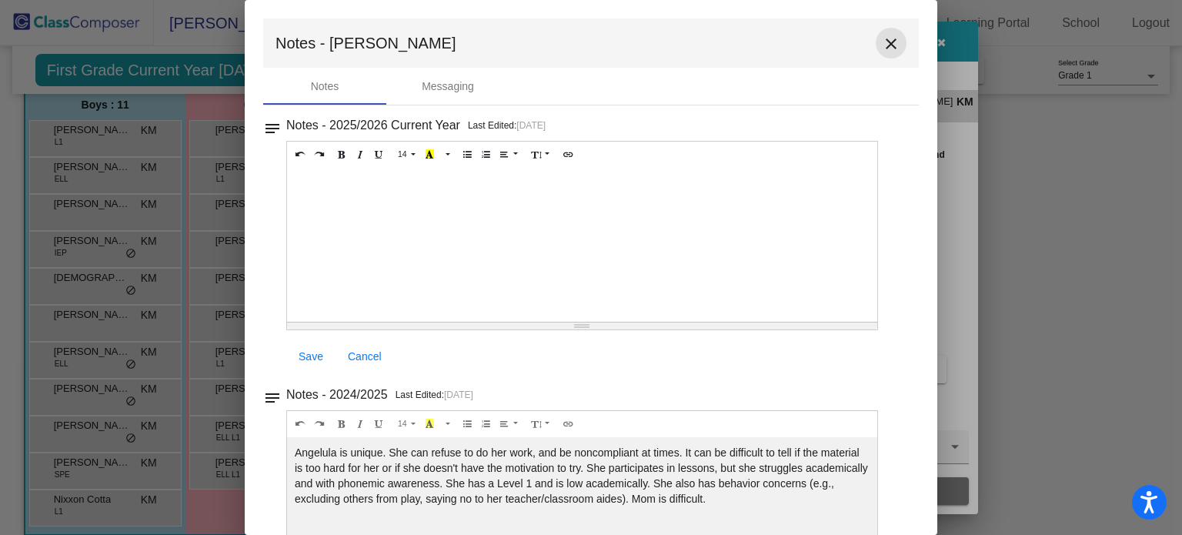
click at [890, 41] on mat-icon "close" at bounding box center [891, 44] width 18 height 18
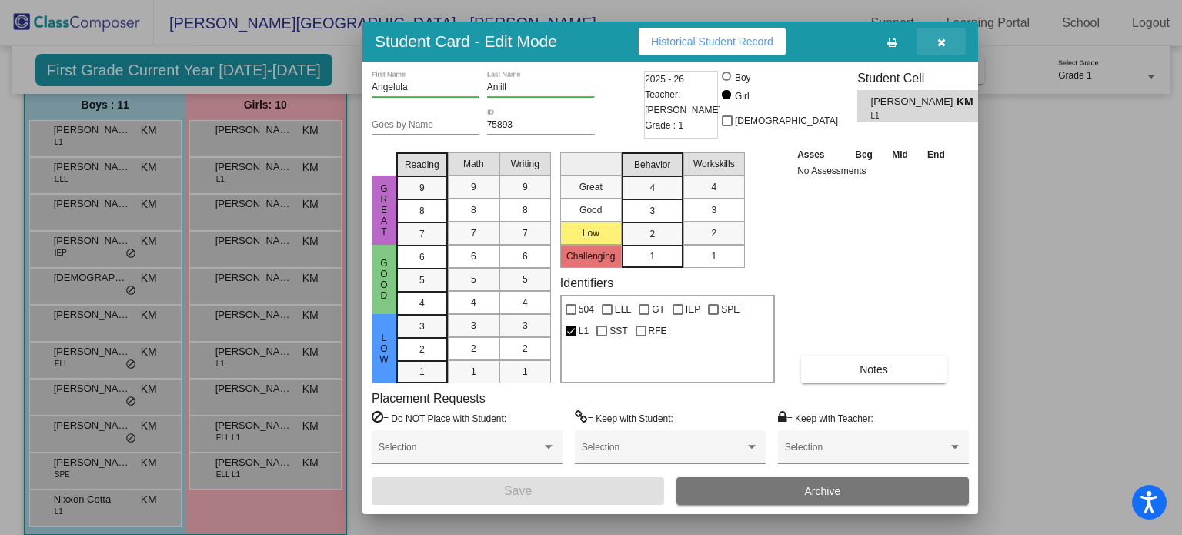
click at [942, 48] on button "button" at bounding box center [941, 42] width 49 height 28
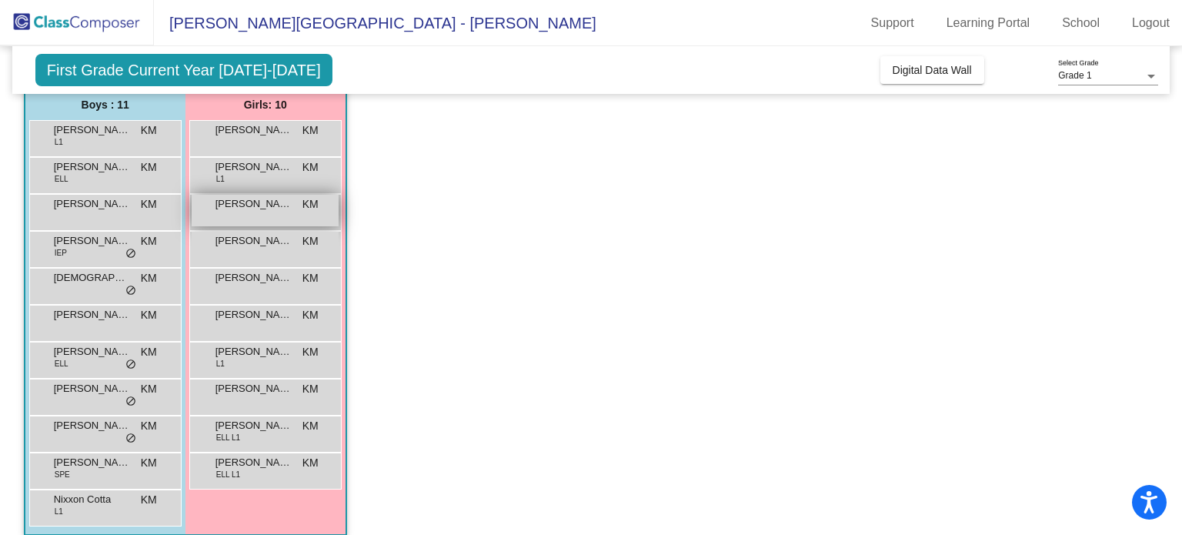
click at [232, 213] on div "Ella Rudd KM lock do_not_disturb_alt" at bounding box center [265, 211] width 147 height 32
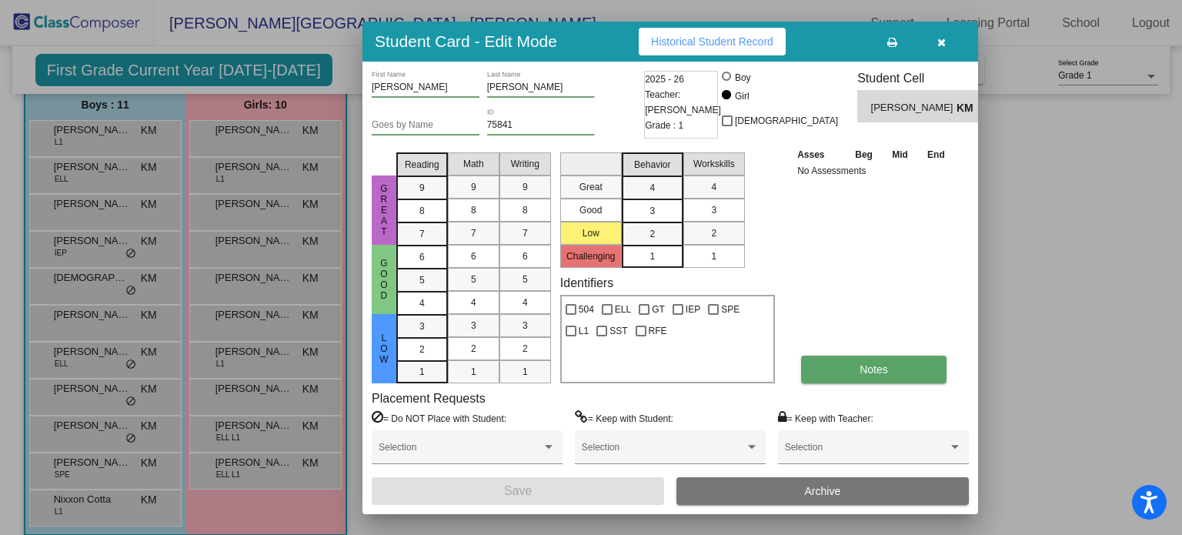
click at [862, 359] on button "Notes" at bounding box center [873, 370] width 145 height 28
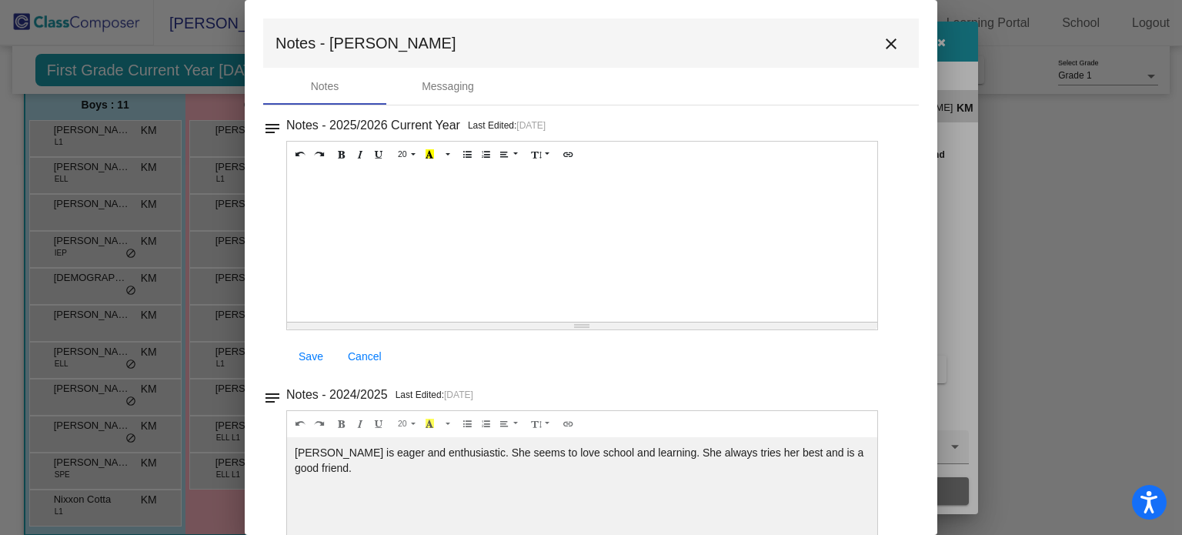
click at [886, 48] on mat-icon "close" at bounding box center [891, 44] width 18 height 18
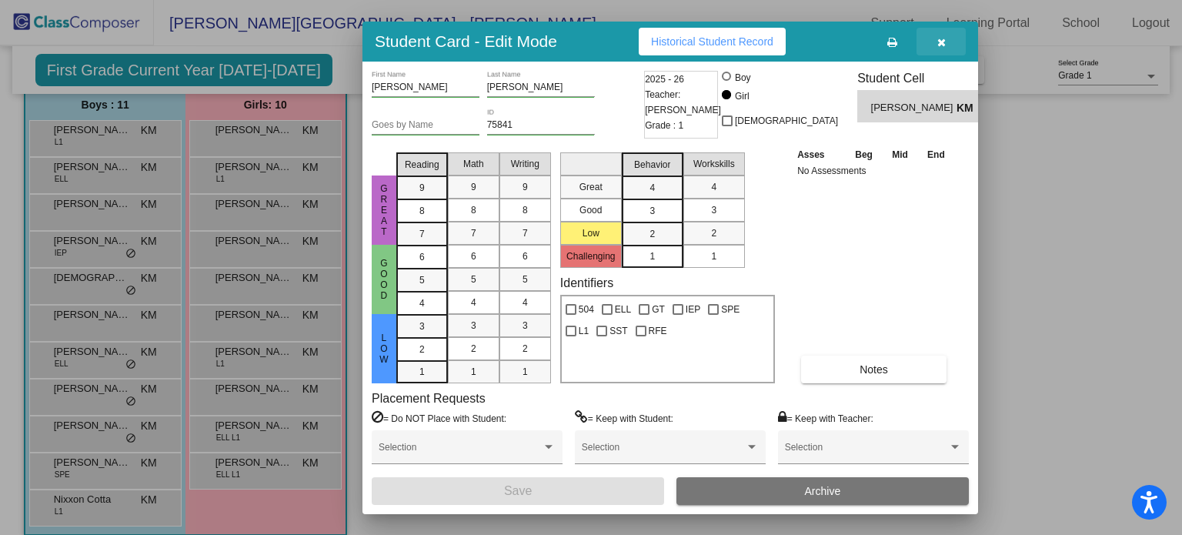
click at [941, 48] on button "button" at bounding box center [941, 42] width 49 height 28
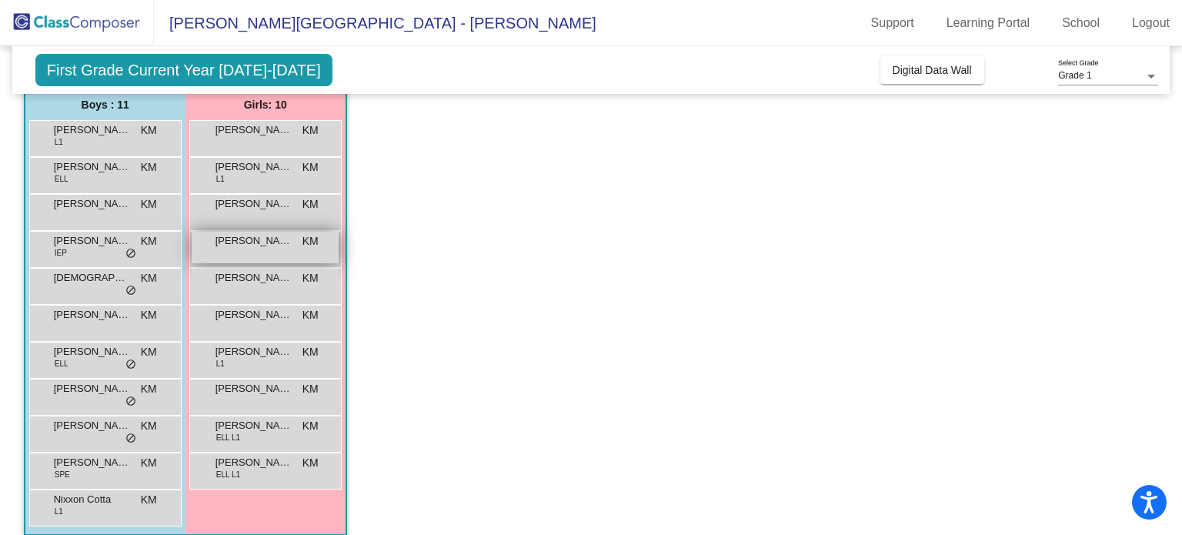
click at [267, 239] on span "Jayleen Sanguino" at bounding box center [254, 240] width 77 height 15
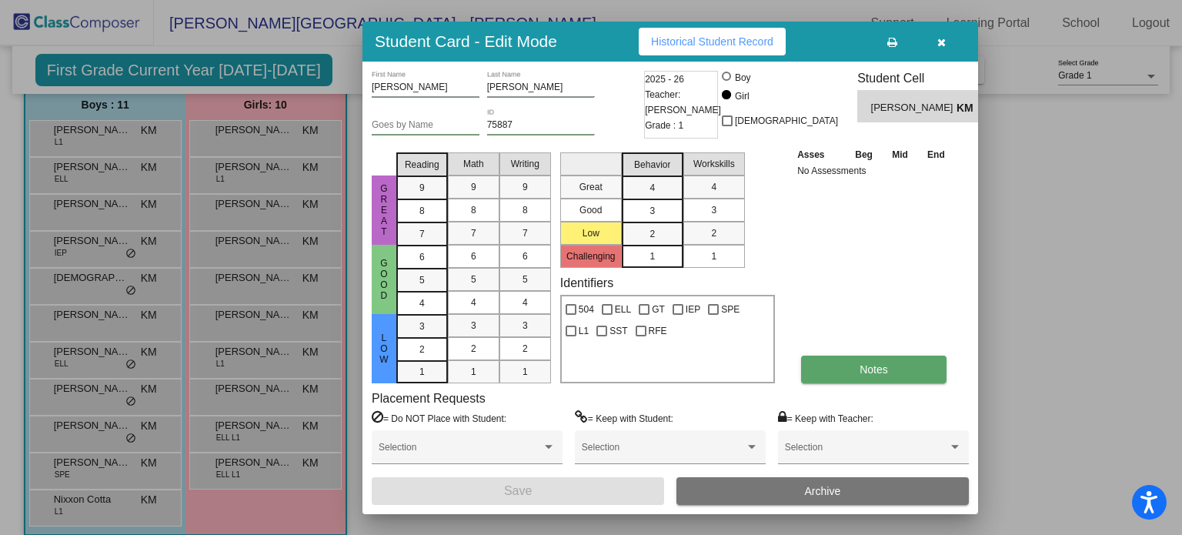
click at [857, 380] on button "Notes" at bounding box center [873, 370] width 145 height 28
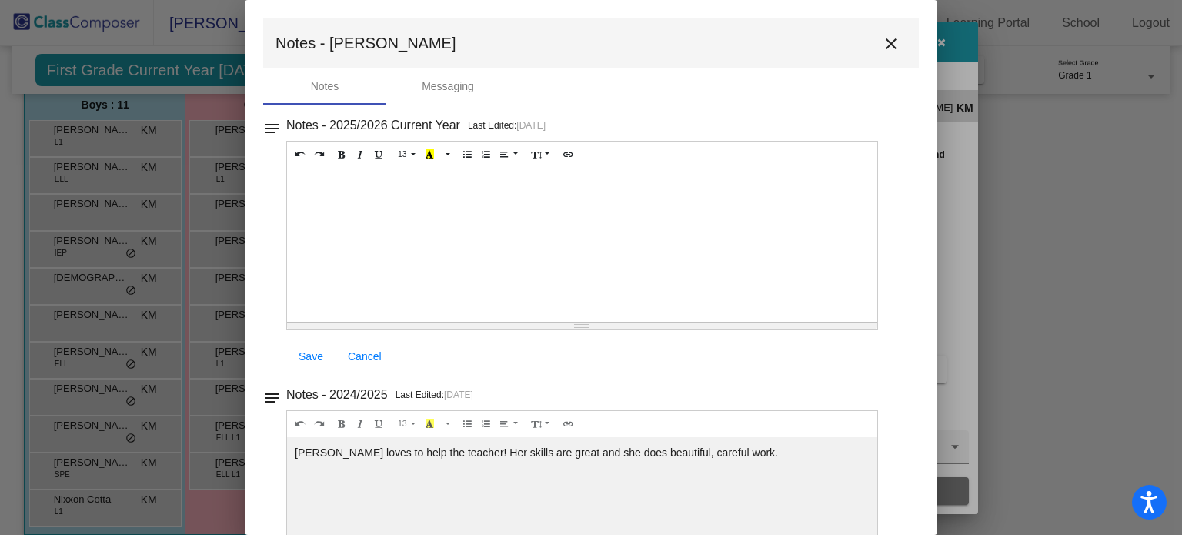
click at [882, 46] on mat-icon "close" at bounding box center [891, 44] width 18 height 18
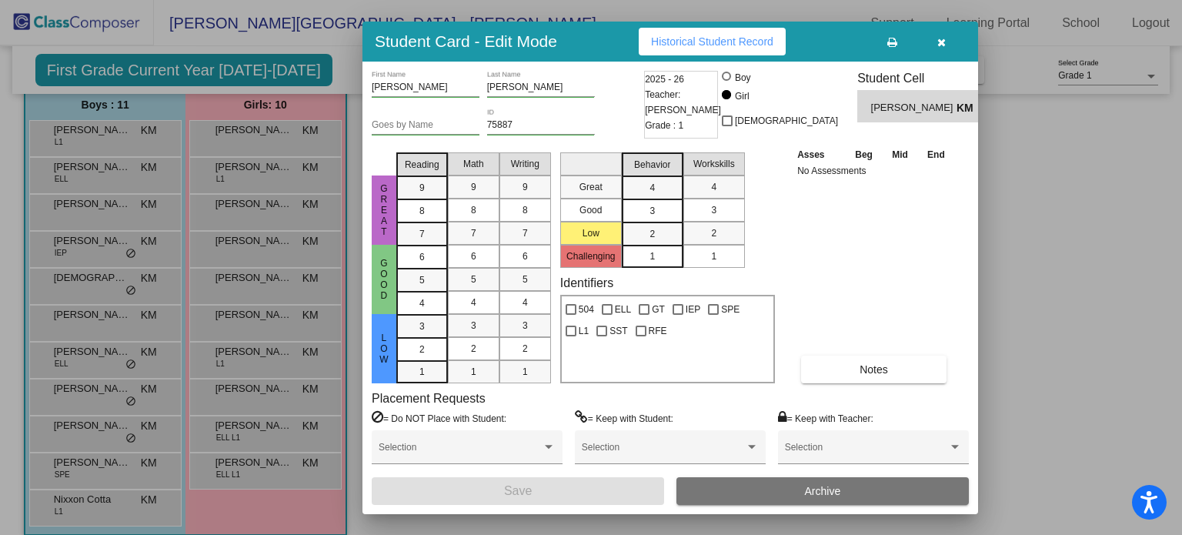
click at [936, 44] on button "button" at bounding box center [941, 42] width 49 height 28
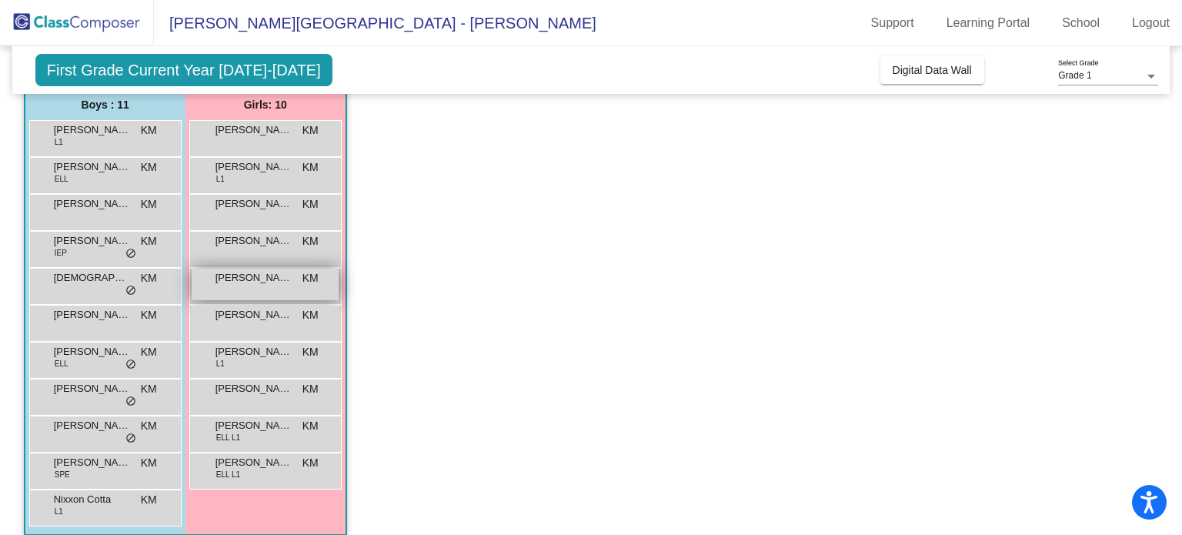
click at [269, 296] on div "Jocelynn DelRio-Sanguino KM lock do_not_disturb_alt" at bounding box center [265, 285] width 147 height 32
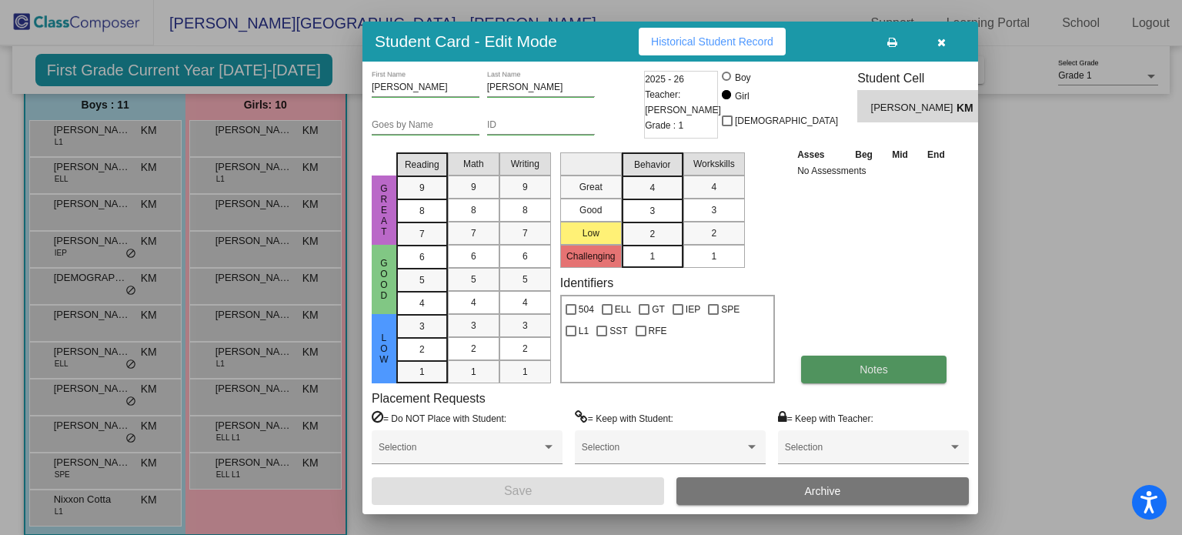
click at [855, 362] on button "Notes" at bounding box center [873, 370] width 145 height 28
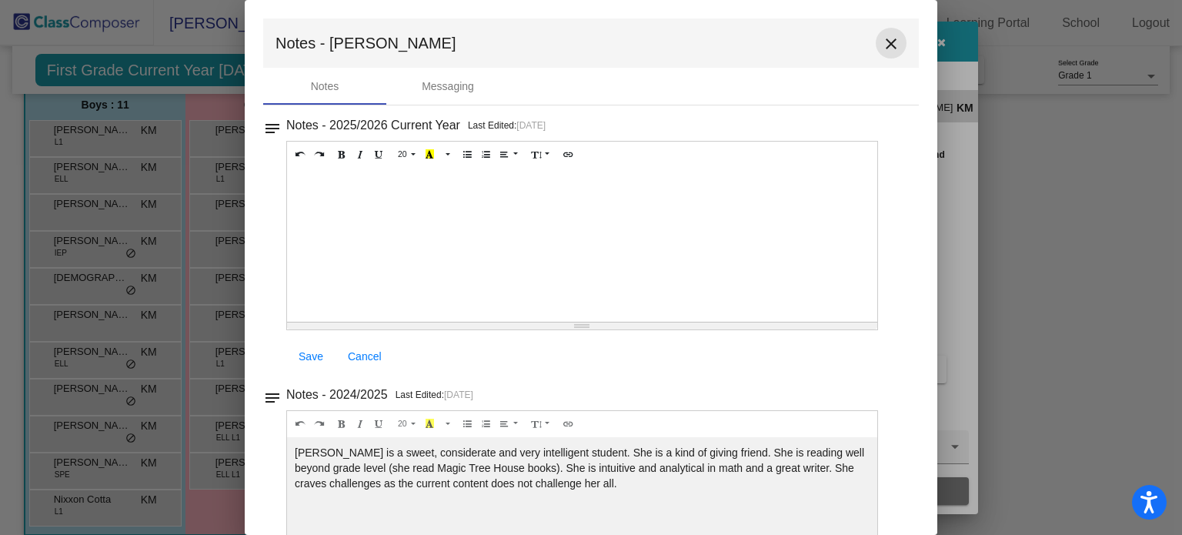
click at [883, 37] on mat-icon "close" at bounding box center [891, 44] width 18 height 18
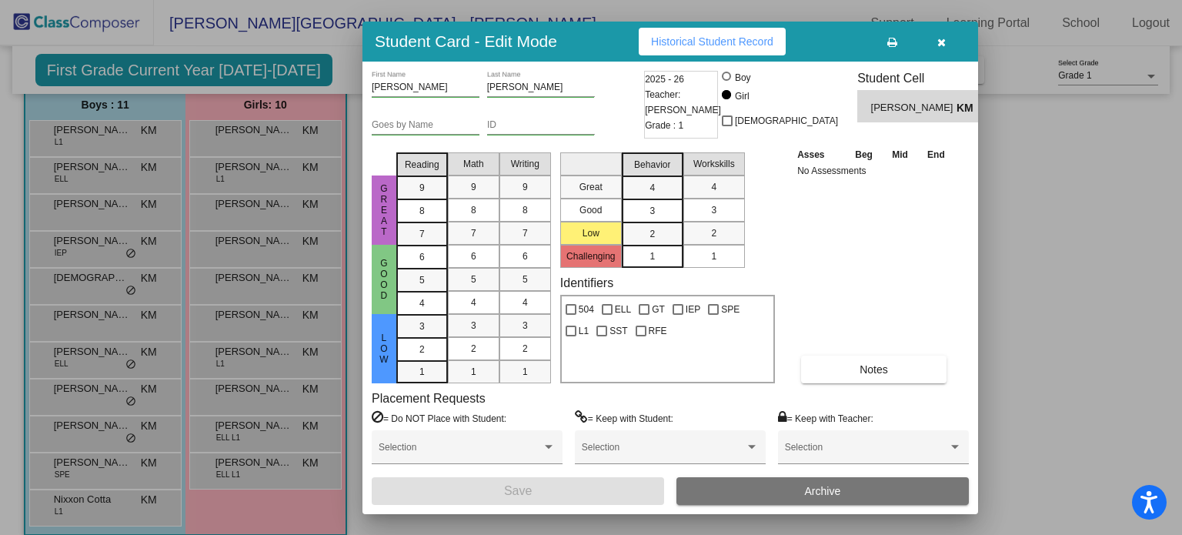
click at [946, 41] on button "button" at bounding box center [941, 42] width 49 height 28
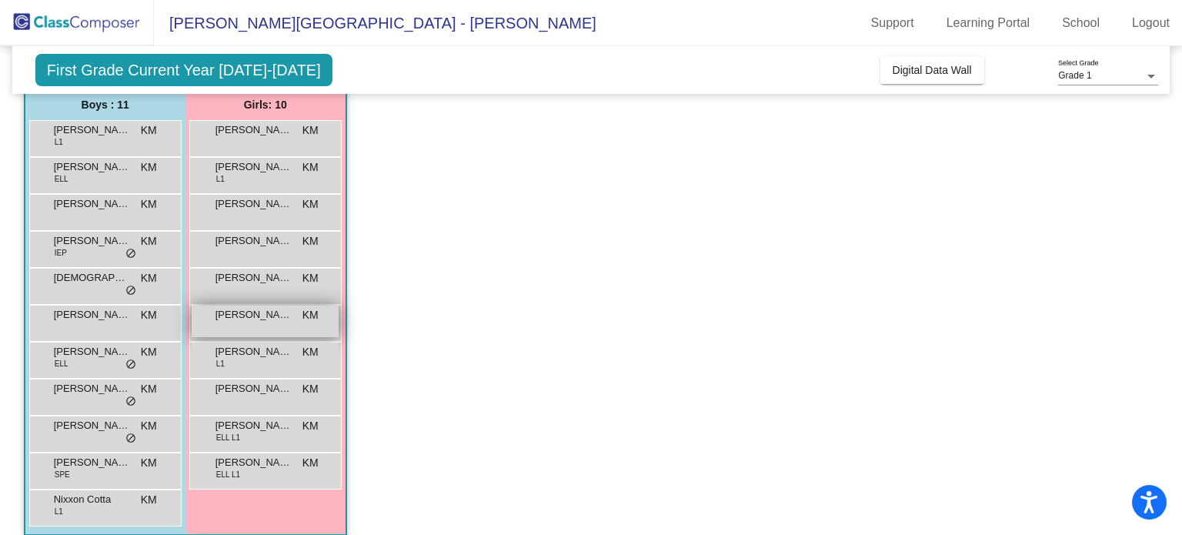
click at [252, 326] on div "Mayloni Camacho Jimenez KM lock do_not_disturb_alt" at bounding box center [265, 322] width 147 height 32
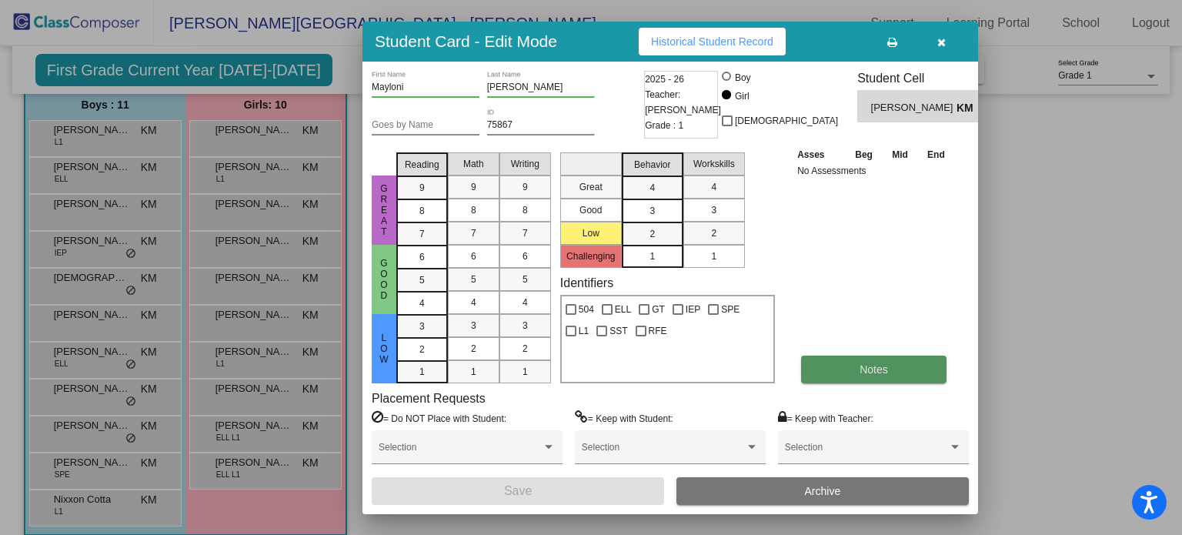
click at [892, 373] on button "Notes" at bounding box center [873, 370] width 145 height 28
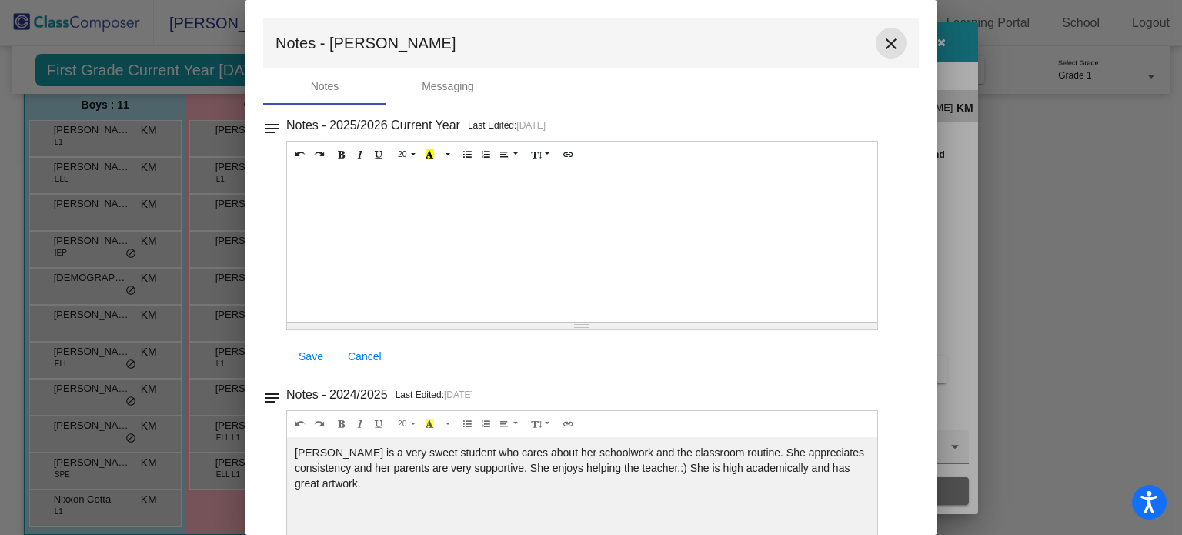
click at [883, 50] on mat-icon "close" at bounding box center [891, 44] width 18 height 18
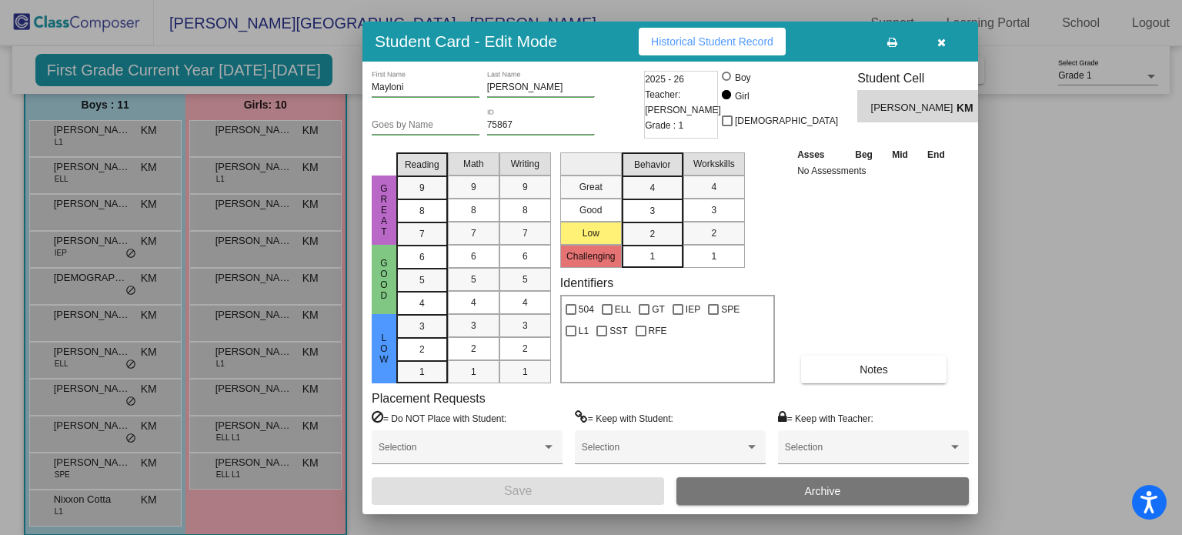
click at [945, 35] on button "button" at bounding box center [941, 42] width 49 height 28
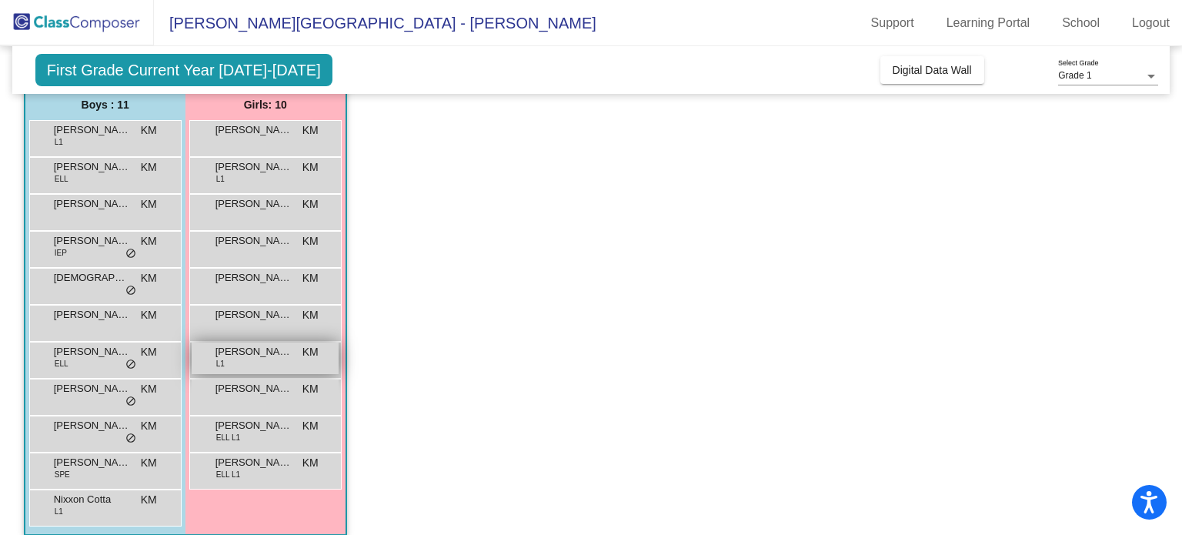
click at [245, 363] on div "Olivia Poolaw Garcia L1 KM lock do_not_disturb_alt" at bounding box center [265, 359] width 147 height 32
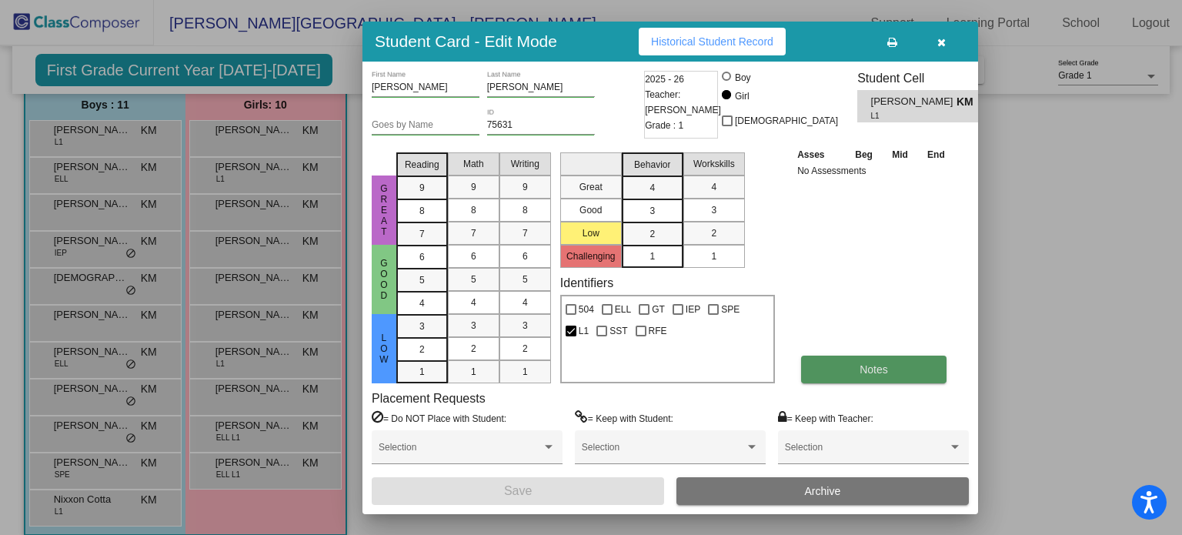
click at [914, 370] on button "Notes" at bounding box center [873, 370] width 145 height 28
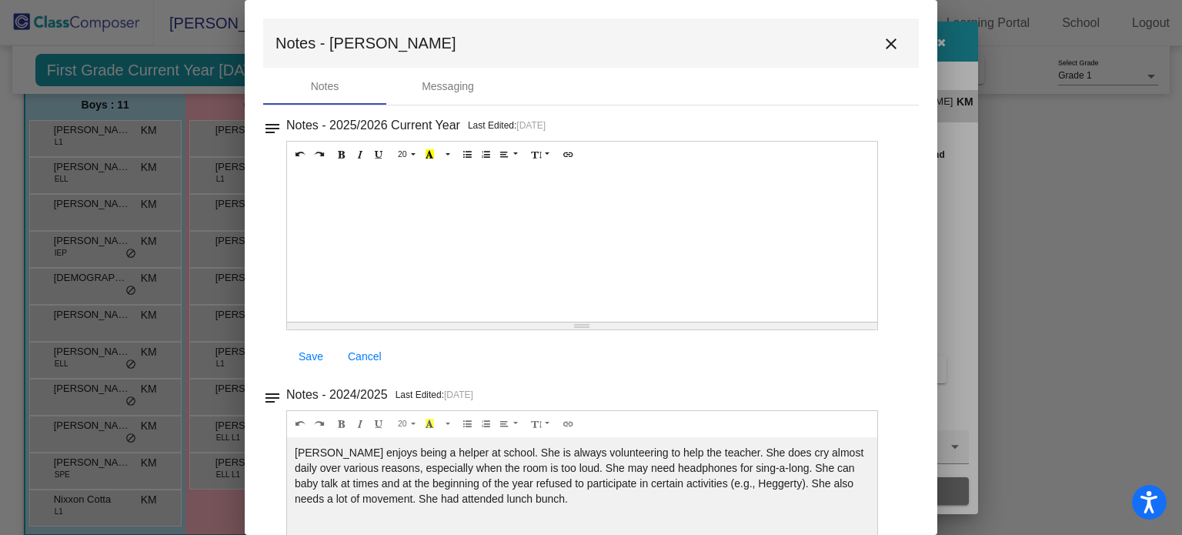
click at [889, 42] on mat-icon "close" at bounding box center [891, 44] width 18 height 18
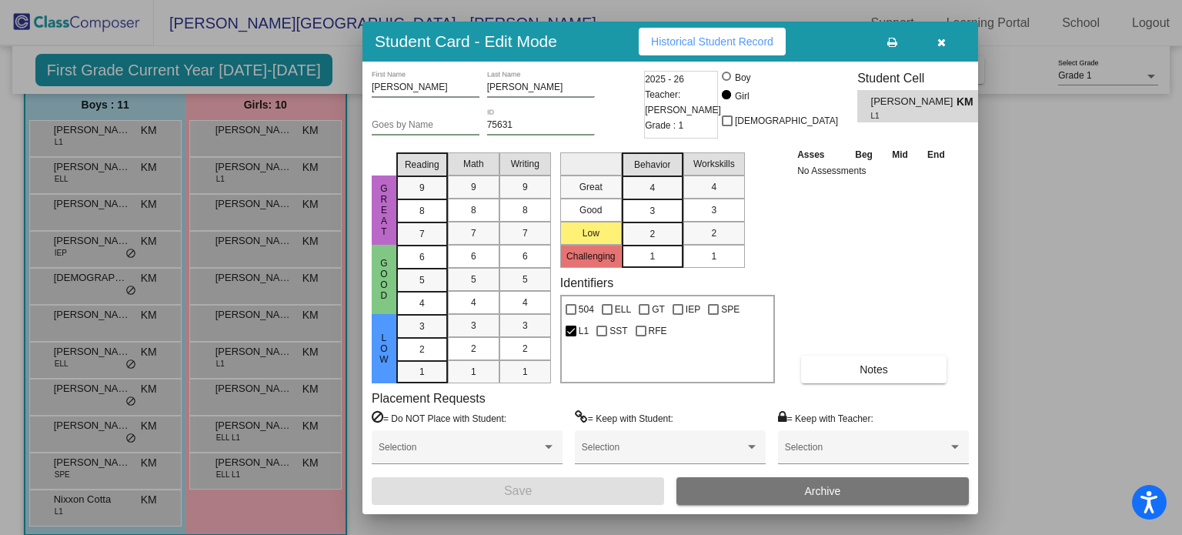
click at [938, 35] on span "button" at bounding box center [942, 41] width 8 height 12
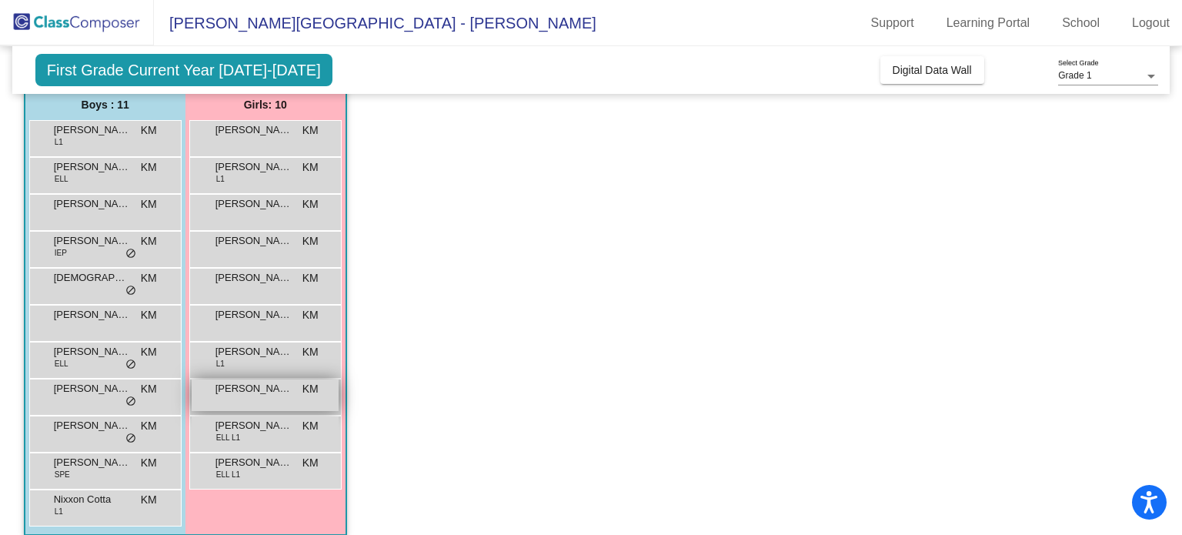
click at [246, 390] on span "Samara Tinoco" at bounding box center [254, 388] width 77 height 15
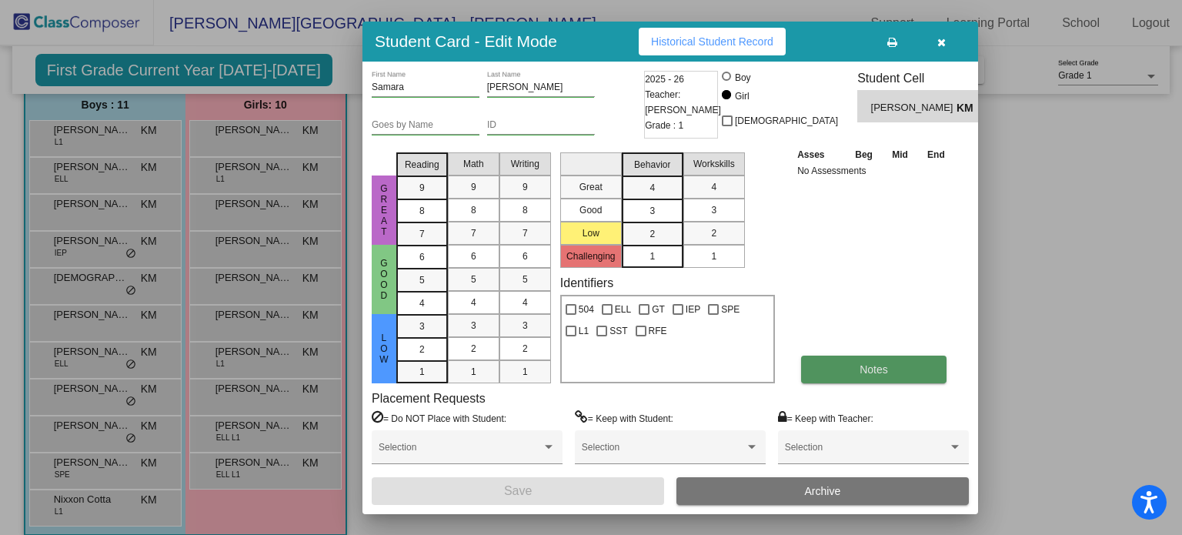
click at [820, 374] on button "Notes" at bounding box center [873, 370] width 145 height 28
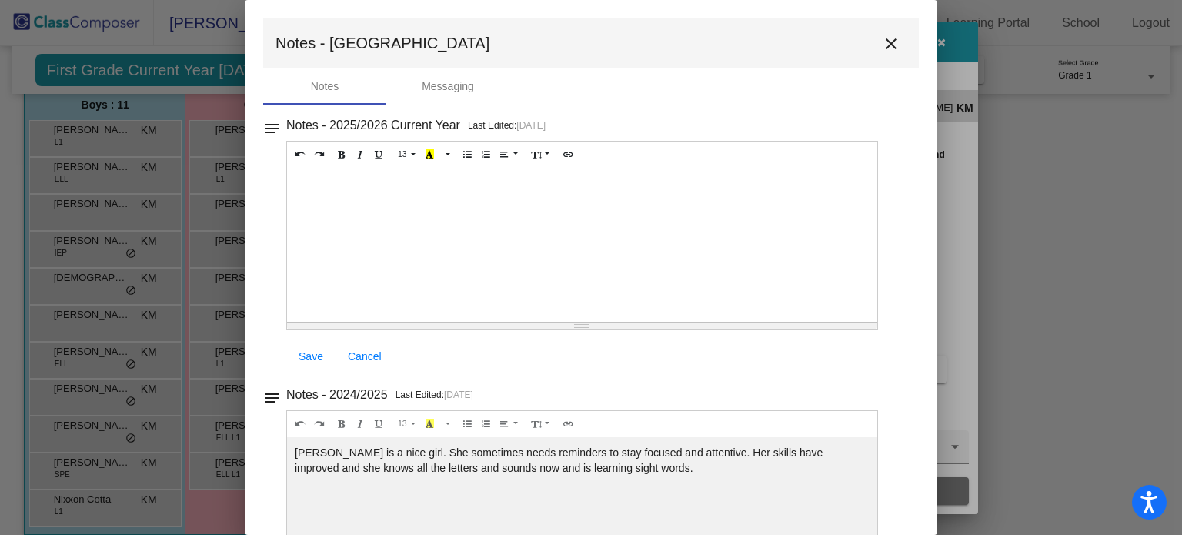
click at [889, 38] on mat-icon "close" at bounding box center [891, 44] width 18 height 18
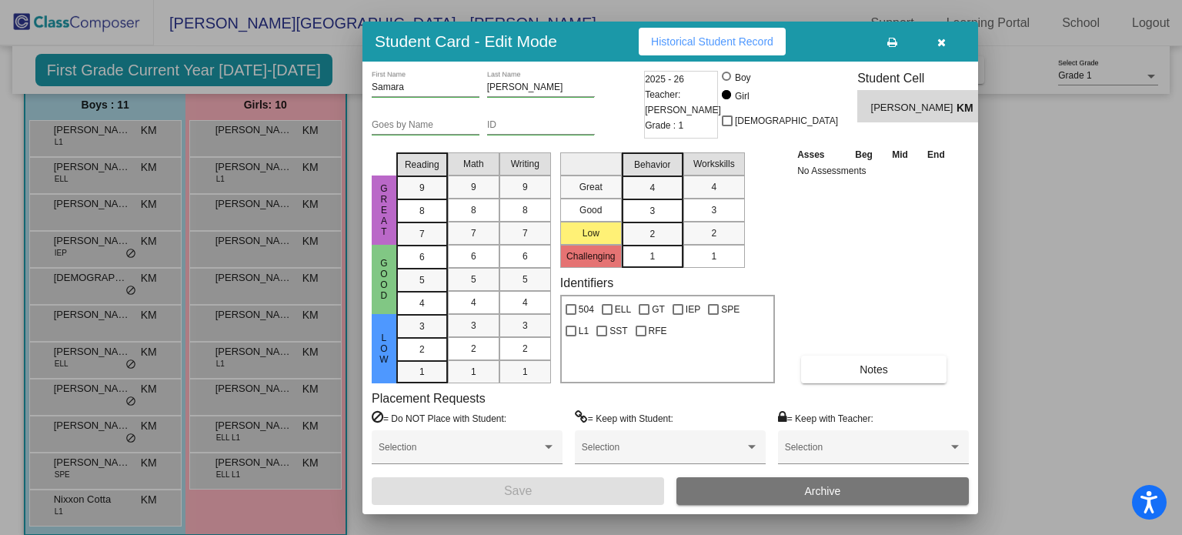
click at [948, 44] on button "button" at bounding box center [941, 42] width 49 height 28
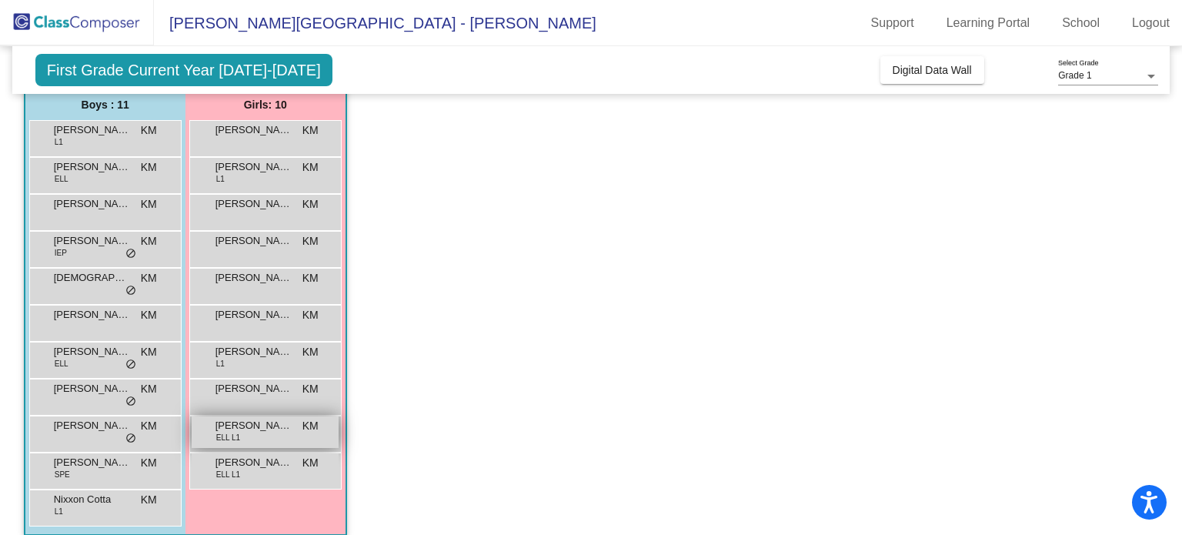
click at [265, 430] on span "Valeri Millan Castaneda" at bounding box center [254, 425] width 77 height 15
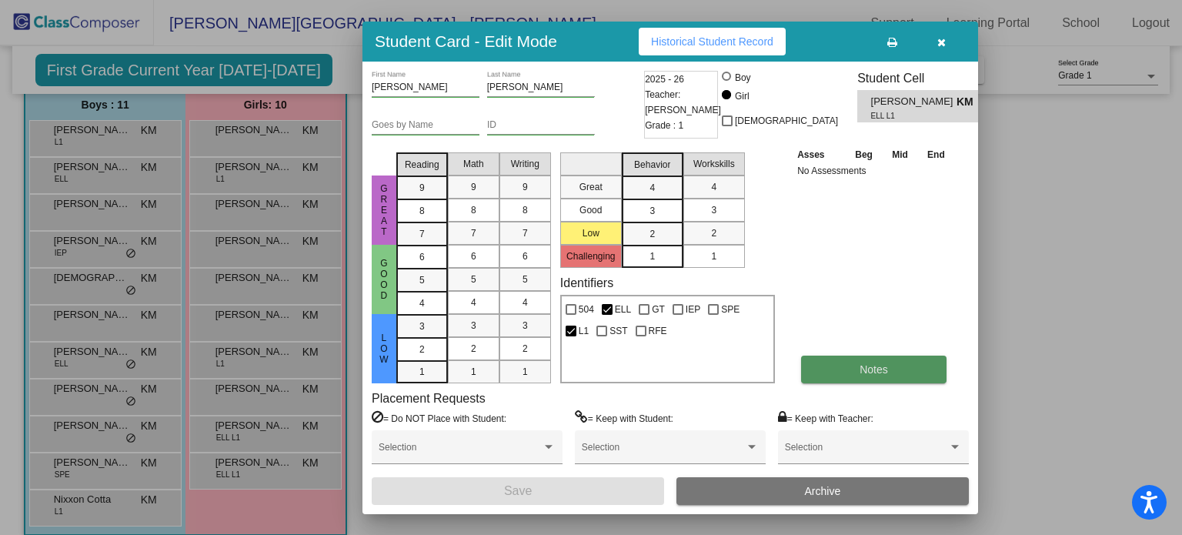
click at [851, 373] on button "Notes" at bounding box center [873, 370] width 145 height 28
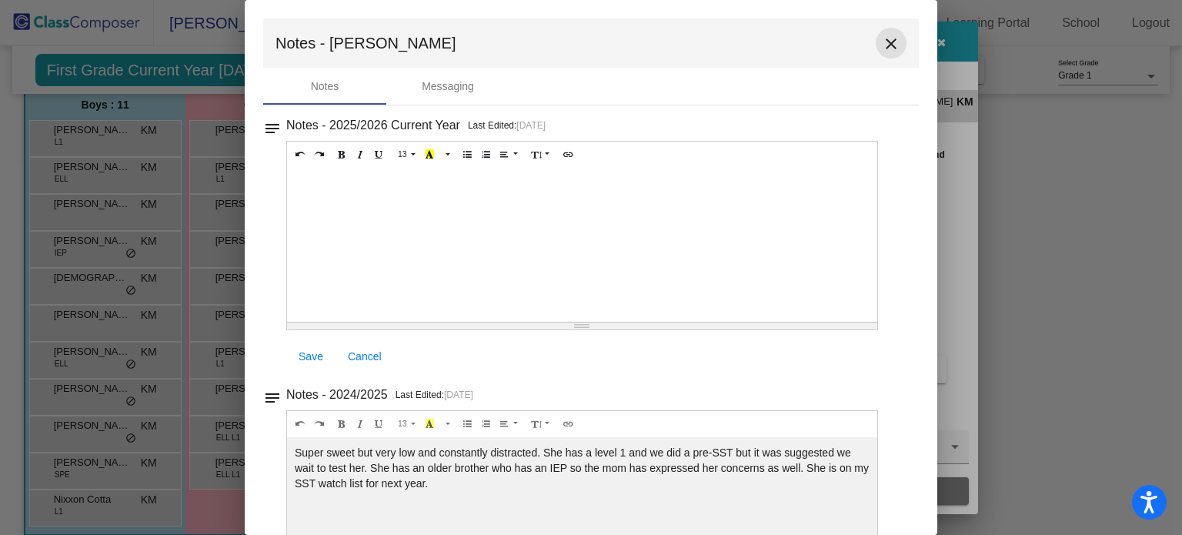
click at [882, 48] on mat-icon "close" at bounding box center [891, 44] width 18 height 18
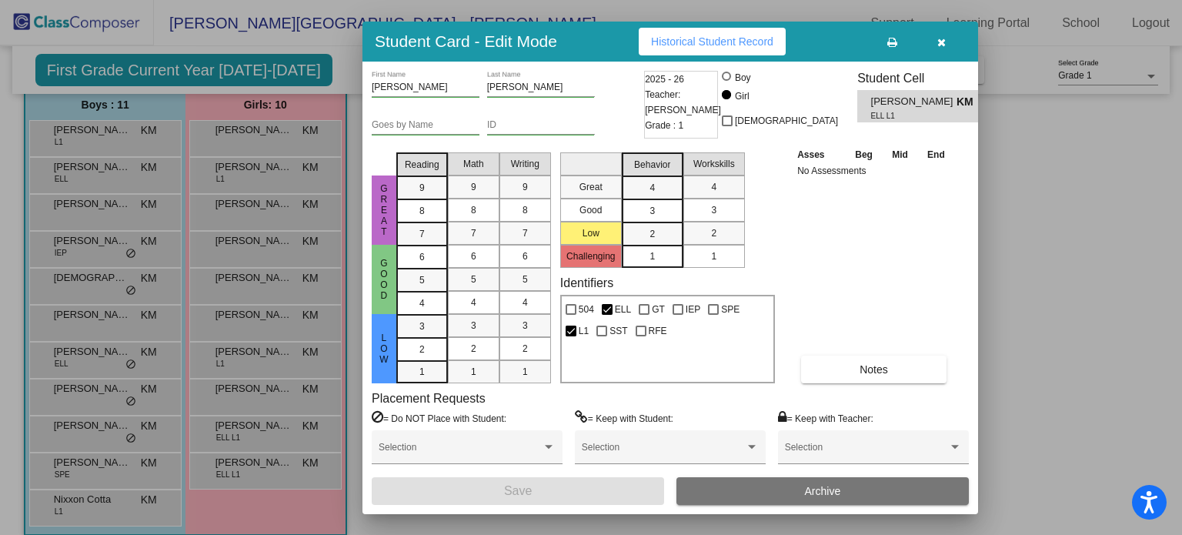
click at [938, 43] on icon "button" at bounding box center [942, 42] width 8 height 11
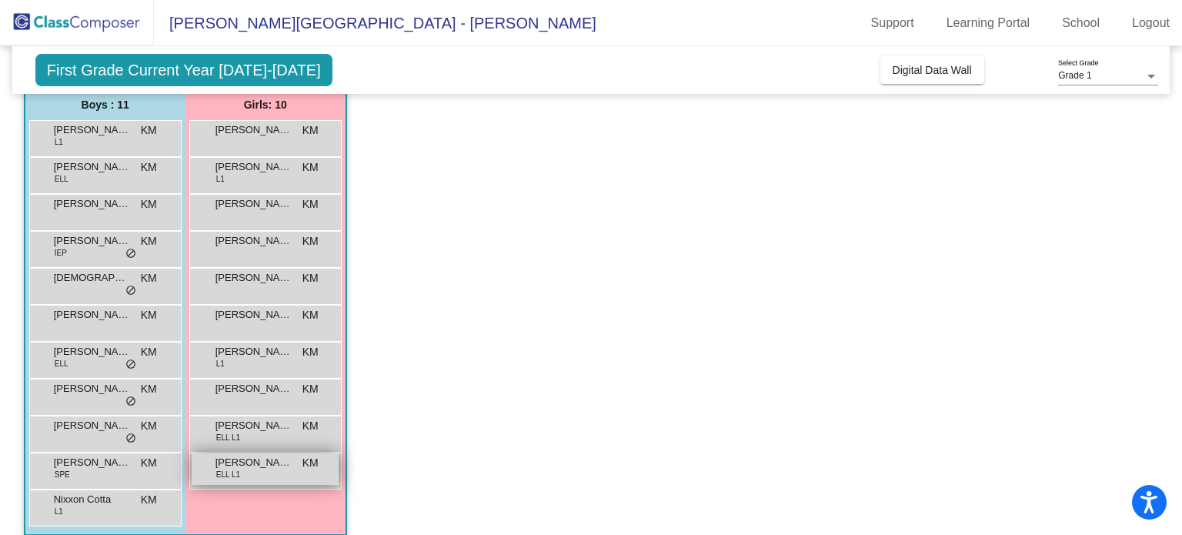
click at [298, 463] on div "Yareli Martinez-Rojas ELL L1 KM lock do_not_disturb_alt" at bounding box center [265, 469] width 147 height 32
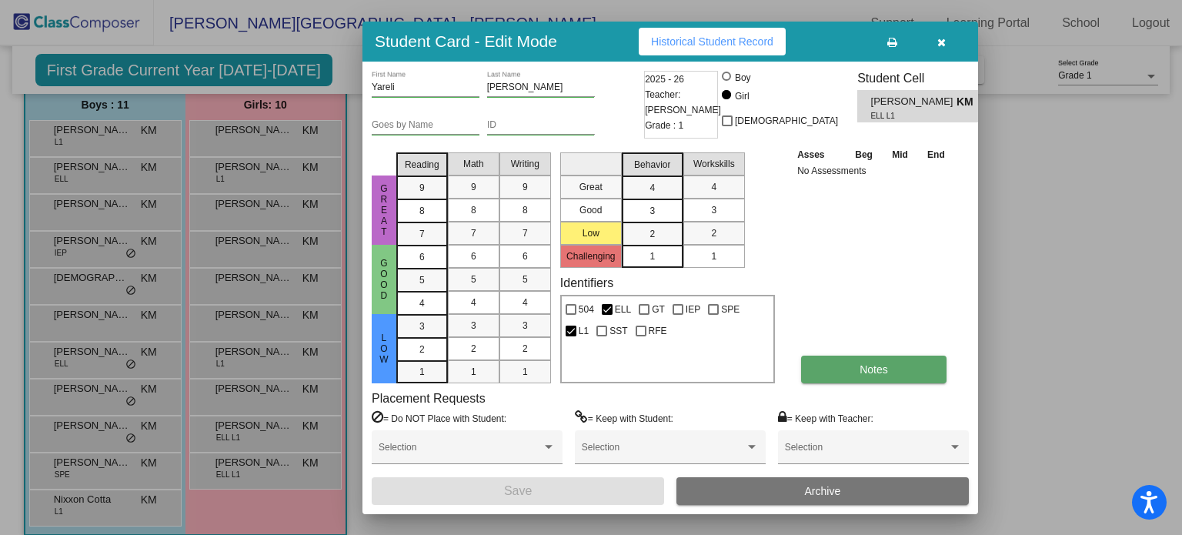
click at [917, 371] on button "Notes" at bounding box center [873, 370] width 145 height 28
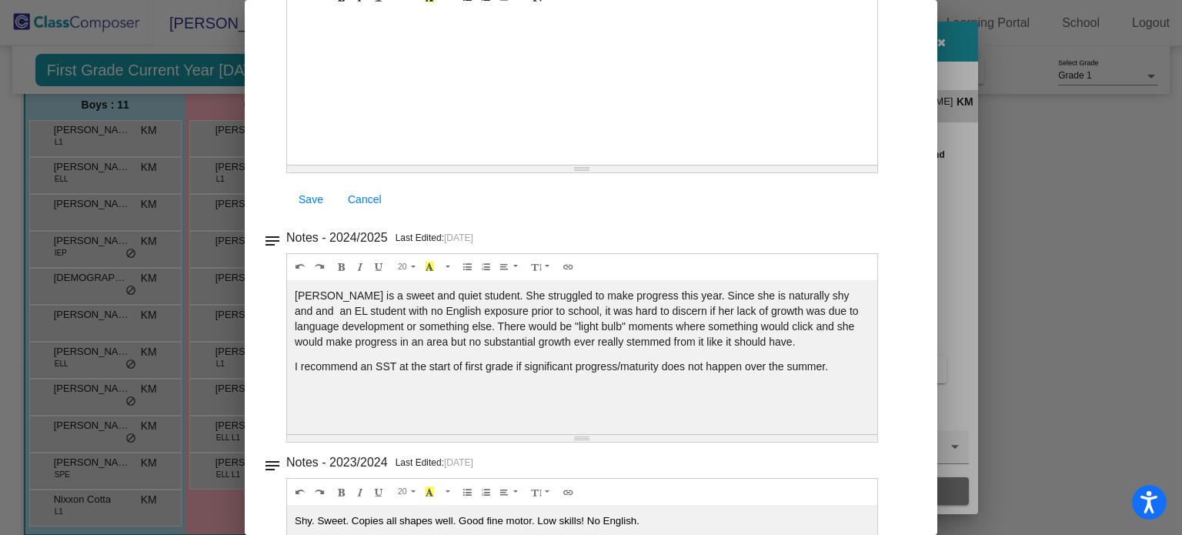
scroll to position [0, 0]
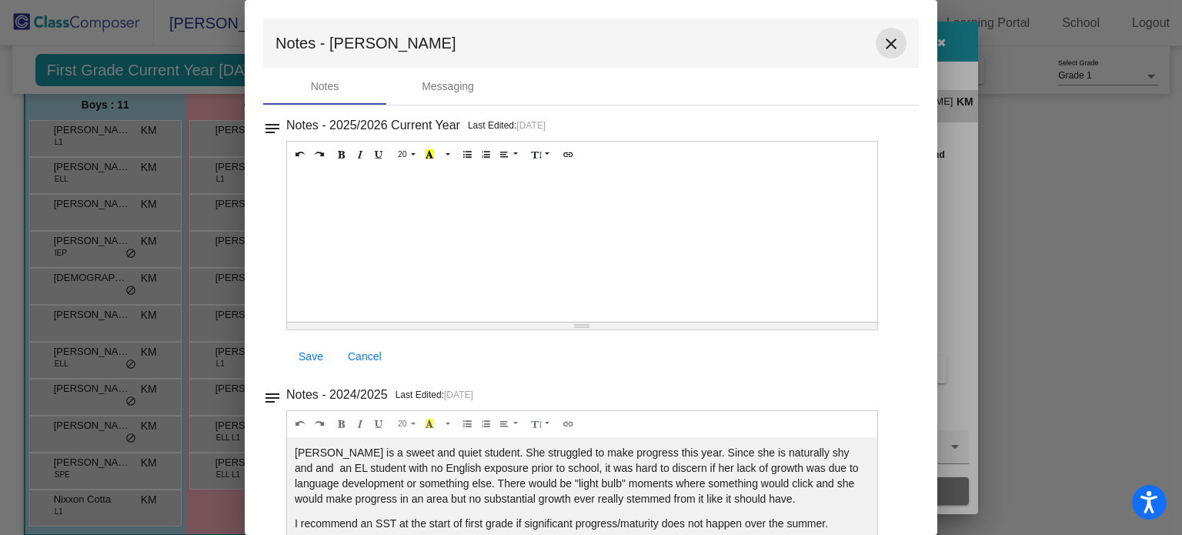
click at [882, 52] on mat-icon "close" at bounding box center [891, 44] width 18 height 18
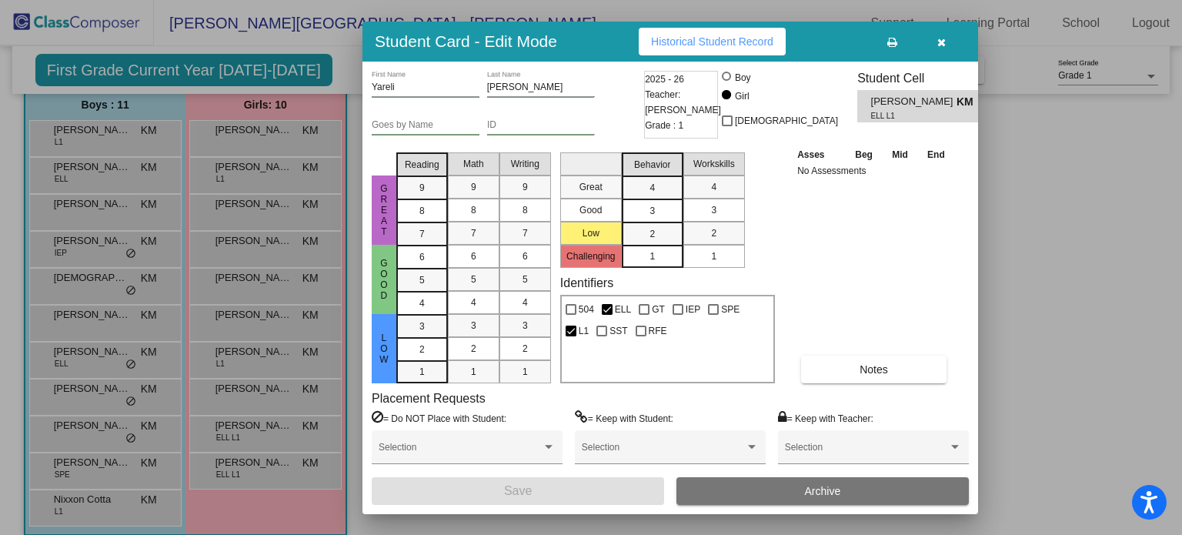
click at [938, 38] on icon "button" at bounding box center [942, 42] width 8 height 11
